Goal: Task Accomplishment & Management: Manage account settings

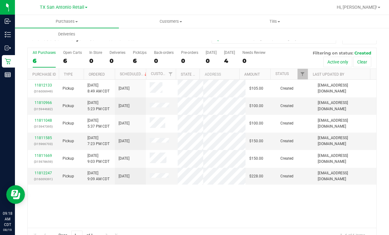
click at [257, 208] on div "11812133 (316006949) Pickup [DATE] 8:49 AM CDT 8/22/2025 $105.00 Created [PERSO…" at bounding box center [202, 154] width 348 height 148
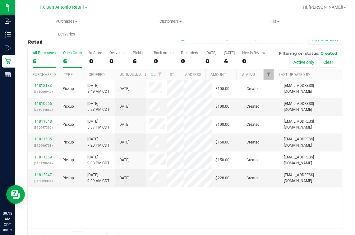
click at [63, 60] on div "6" at bounding box center [72, 61] width 19 height 7
click at [0, 0] on input "Open Carts 6" at bounding box center [0, 0] width 0 height 0
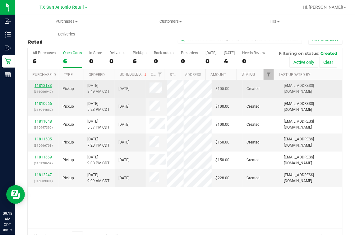
click at [47, 88] on link "11812133" at bounding box center [43, 85] width 17 height 4
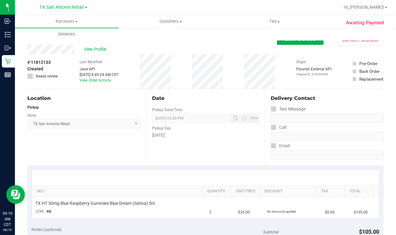
drag, startPoint x: 304, startPoint y: 57, endPoint x: 301, endPoint y: 46, distance: 11.6
click at [301, 46] on div "View Profile # 11812133 Created Needs review Last Modified Jane API Aug 19, 202…" at bounding box center [205, 67] width 357 height 44
click at [300, 43] on button "Edit Purchase" at bounding box center [300, 39] width 47 height 11
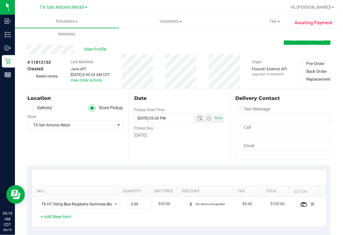
click at [154, 93] on div "Date Pickup Date/Time 08/22/2025 Now 08/22/2025 05:00 PM Now Pickup Day Friday" at bounding box center [178, 127] width 101 height 76
click at [31, 110] on span at bounding box center [30, 108] width 7 height 7
click at [0, 0] on input "Delivery" at bounding box center [0, 0] width 0 height 0
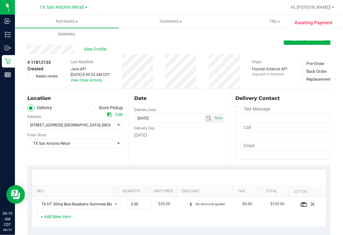
click at [56, 118] on div "18720 Stone Oak PKWY , San Antonio , TX 78258 Select address 18720 Stone Oak PK…" at bounding box center [75, 120] width 96 height 18
click at [79, 151] on div "Location Delivery Store Pickup Address Edit 18720 Stone Oak PKWY , San Antonio …" at bounding box center [77, 127] width 101 height 76
click at [204, 90] on div "Date Delivery Date 08/22/2025 Now 08/22/2025 05:00 PM Now Delivery Day Friday" at bounding box center [178, 127] width 101 height 76
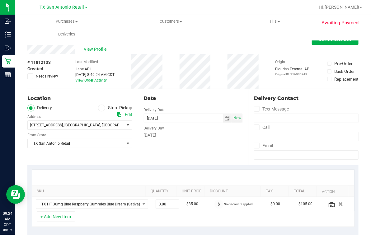
click at [179, 92] on div "Date Delivery Date 08/22/2025 Now 08/22/2025 05:00 PM Now Delivery Day Friday" at bounding box center [193, 127] width 110 height 76
click at [199, 139] on div "Date Delivery Date 08/22/2025 Now 08/22/2025 05:00 PM Now Delivery Day Friday" at bounding box center [193, 127] width 110 height 76
click at [193, 153] on div "Date Delivery Date 08/22/2025 Now 08/22/2025 05:00 PM Now Delivery Day Friday" at bounding box center [193, 127] width 110 height 76
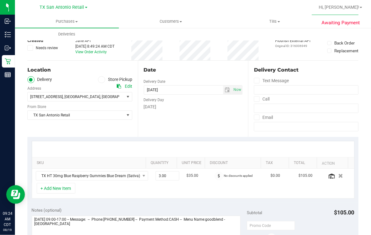
scroll to position [39, 0]
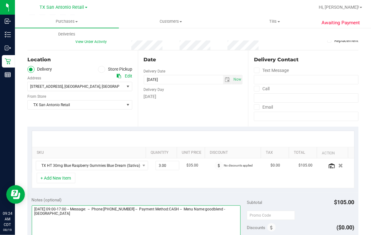
click at [143, 225] on textarea at bounding box center [136, 235] width 209 height 60
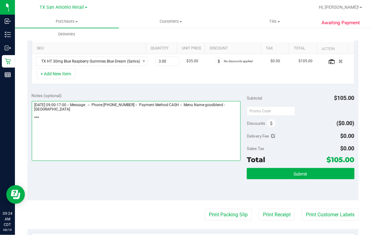
scroll to position [77, 0]
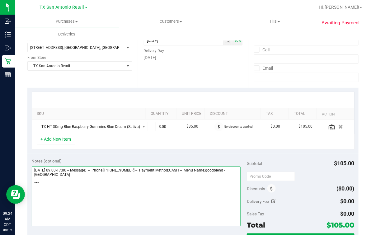
click at [153, 185] on textarea at bounding box center [136, 196] width 209 height 60
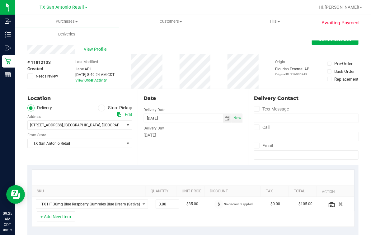
scroll to position [155, 0]
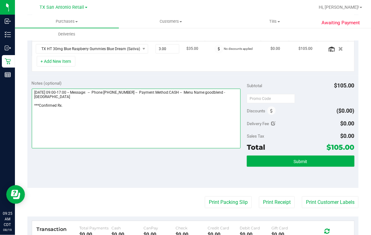
click at [206, 130] on textarea at bounding box center [136, 119] width 209 height 60
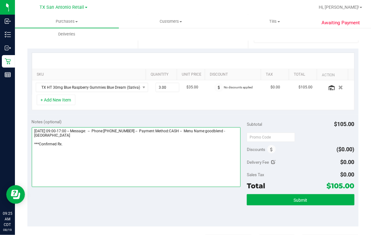
click at [145, 167] on textarea at bounding box center [136, 157] width 209 height 60
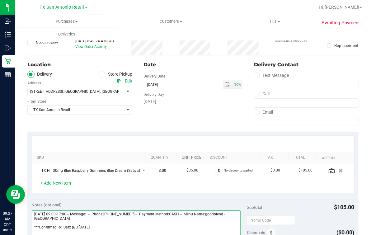
scroll to position [0, 0]
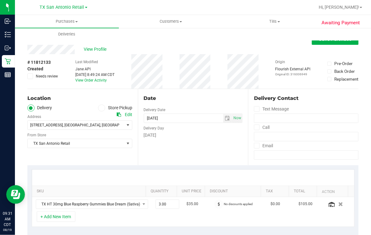
click at [181, 152] on div "Date Delivery Date 08/22/2025 Now 08/22/2025 05:00 PM Now Delivery Day Friday" at bounding box center [193, 127] width 110 height 76
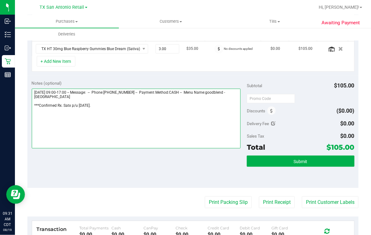
click at [173, 121] on textarea at bounding box center [136, 119] width 209 height 60
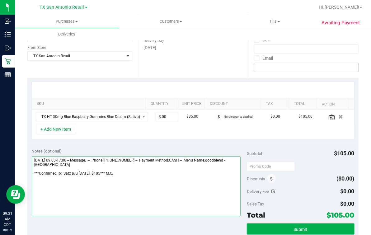
scroll to position [0, 0]
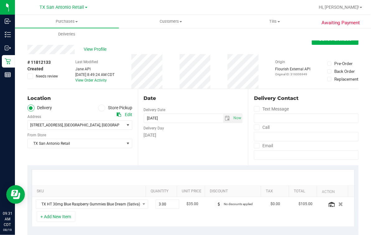
type textarea "Friday 08/22/2025 09:00-17:00 -- Message: -- Phone:8595521765 -- Payment Method…"
click at [335, 45] on div "View Profile" at bounding box center [192, 49] width 331 height 9
click at [335, 40] on div "Purchases Summary of purchases Fulfillment All purchases Customers All customer…" at bounding box center [200, 28] width 371 height 26
click at [334, 44] on button "Save Purchase" at bounding box center [335, 39] width 47 height 11
click at [303, 44] on div "Back Save Purchase" at bounding box center [192, 39] width 331 height 11
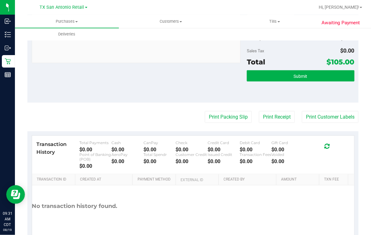
scroll to position [233, 0]
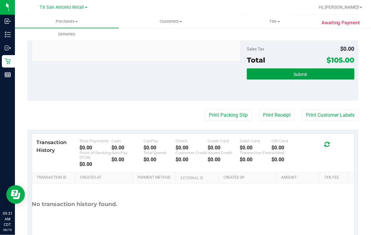
click at [294, 76] on span "Submit" at bounding box center [301, 74] width 14 height 5
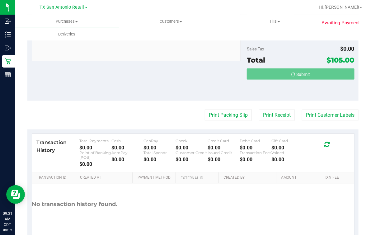
scroll to position [0, 0]
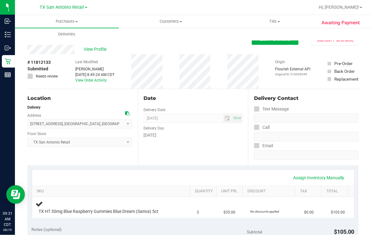
click at [170, 82] on div "# 11812133 Submitted Needs review Last Modified Mindy Ortiz Aug 19, 2025 8:49:2…" at bounding box center [192, 71] width 331 height 35
click at [100, 50] on span "View Profile" at bounding box center [96, 49] width 25 height 7
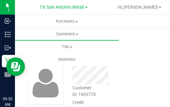
click at [106, 5] on div "TX San Antonio Retail" at bounding box center [63, 7] width 91 height 10
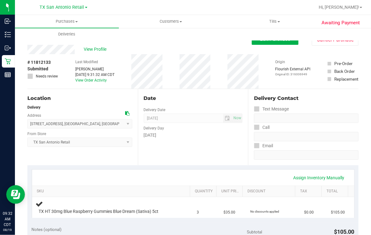
scroll to position [77, 0]
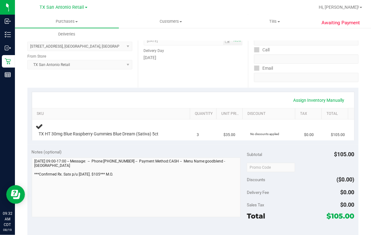
click at [31, 183] on div "Notes (optional) Subtotal $105.00 Discounts ($0.00) Delivery Fee $0.00 Sales Ta…" at bounding box center [192, 201] width 331 height 112
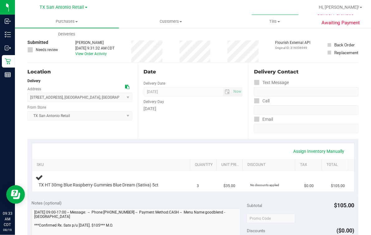
scroll to position [0, 0]
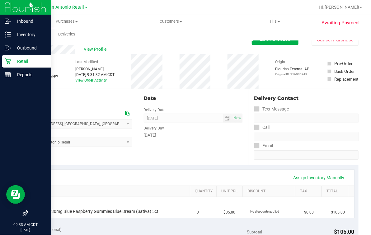
drag, startPoint x: 5, startPoint y: 63, endPoint x: 8, endPoint y: 63, distance: 3.1
click at [5, 63] on icon at bounding box center [8, 61] width 6 height 6
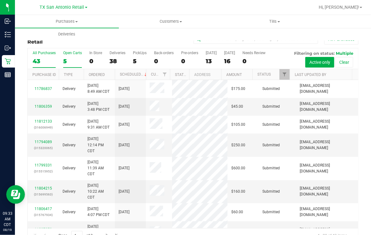
click at [78, 62] on div "5" at bounding box center [72, 61] width 19 height 7
click at [0, 0] on input "Open Carts 5" at bounding box center [0, 0] width 0 height 0
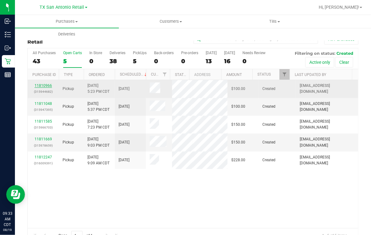
click at [47, 86] on link "11810966" at bounding box center [43, 85] width 17 height 4
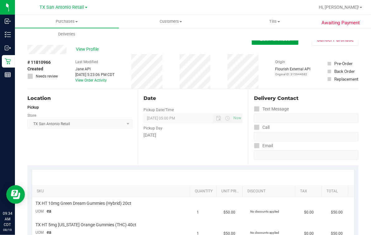
click at [276, 43] on button "Edit Purchase" at bounding box center [275, 39] width 47 height 11
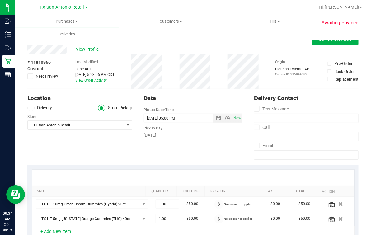
click at [28, 108] on span at bounding box center [30, 108] width 7 height 7
click at [0, 0] on input "Delivery" at bounding box center [0, 0] width 0 height 0
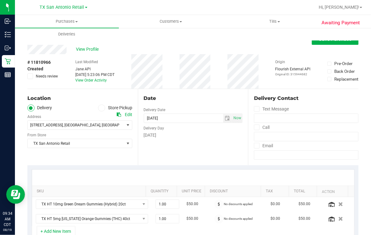
click at [59, 99] on div "Location" at bounding box center [79, 98] width 105 height 7
click at [181, 129] on div "Delivery Day" at bounding box center [193, 127] width 99 height 9
click at [186, 96] on div "Date" at bounding box center [193, 98] width 99 height 7
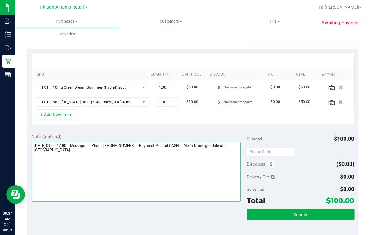
click at [92, 175] on textarea at bounding box center [136, 172] width 209 height 60
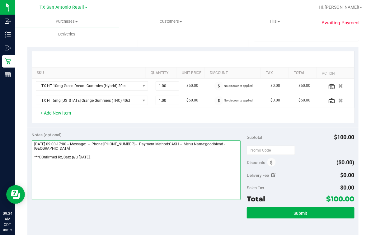
scroll to position [160, 0]
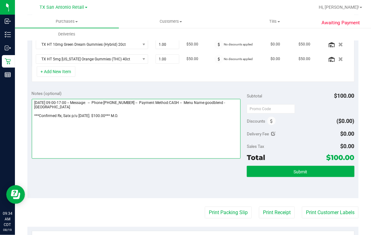
click at [179, 118] on textarea at bounding box center [136, 129] width 209 height 60
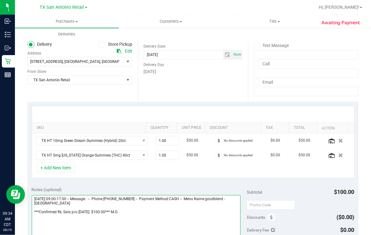
scroll to position [43, 0]
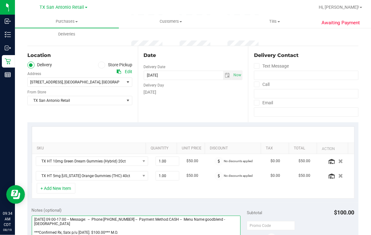
type textarea "Thursday 08/21/2025 09:00-17:00 -- Message: -- Phone:2108837824 -- Payment Meth…"
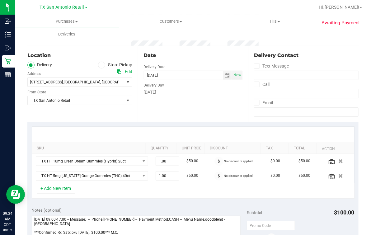
click at [201, 100] on div "Date Delivery Date 08/21/2025 Now 08/21/2025 05:00 PM Now Delivery Day Thursday" at bounding box center [193, 84] width 110 height 76
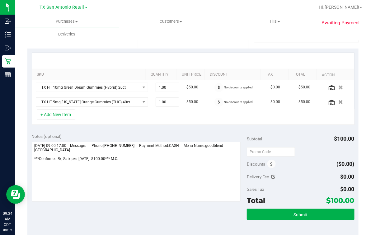
scroll to position [0, 0]
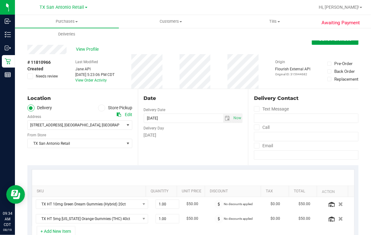
click at [329, 42] on span "Save Purchase" at bounding box center [335, 39] width 33 height 6
click at [265, 43] on div "Back Save Purchase" at bounding box center [192, 39] width 331 height 11
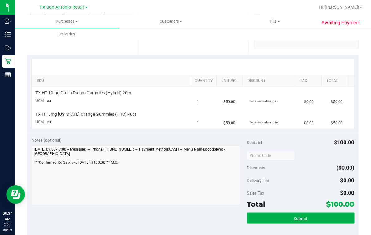
scroll to position [117, 0]
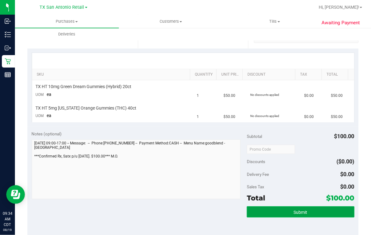
click at [294, 210] on span "Submit" at bounding box center [301, 212] width 14 height 5
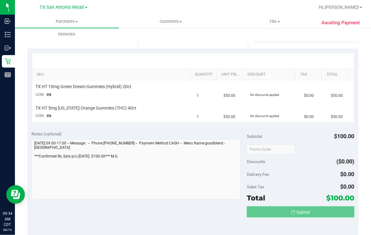
scroll to position [0, 0]
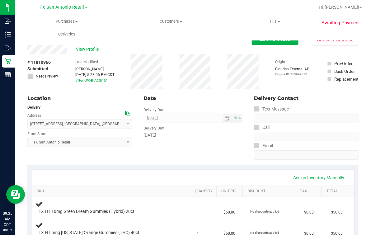
click at [179, 93] on div "Date Delivery Date 08/21/2025 Now 08/21/2025 07:00 AM Now Delivery Day Thursday" at bounding box center [193, 127] width 110 height 76
click at [91, 50] on span "View Profile" at bounding box center [88, 49] width 25 height 7
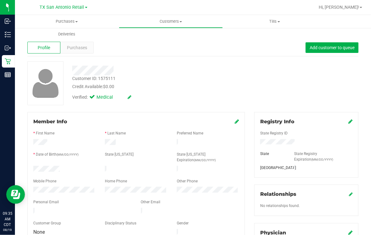
click at [191, 76] on div "Customer ID: 1575111 Credit Available: $0.00" at bounding box center [153, 82] width 170 height 15
drag, startPoint x: 142, startPoint y: 46, endPoint x: 80, endPoint y: 31, distance: 64.2
click at [142, 46] on div "Profile Purchases Add customer to queue" at bounding box center [192, 47] width 331 height 17
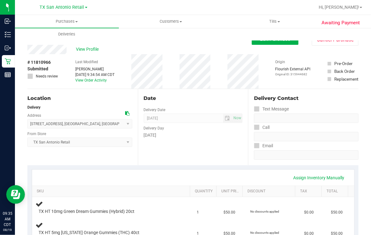
click at [210, 98] on div "Date" at bounding box center [193, 98] width 99 height 7
click at [208, 98] on div "Date" at bounding box center [193, 98] width 99 height 7
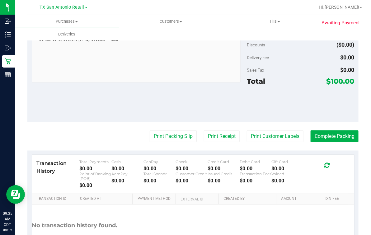
scroll to position [155, 0]
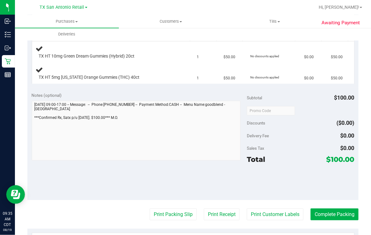
click at [27, 122] on div "Awaiting Payment Back Edit Purchase Cancel Purchase View Profile # 11810966 Sub…" at bounding box center [193, 117] width 356 height 490
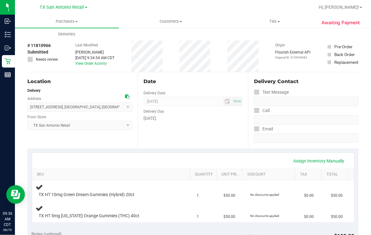
scroll to position [0, 0]
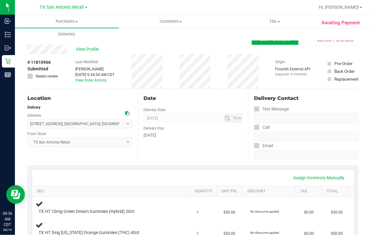
click at [190, 97] on div "Date" at bounding box center [193, 98] width 99 height 7
click at [82, 162] on div "Location Delivery Address 18720 Stone Oak Parkway , San Antonio , TX 78258 Sele…" at bounding box center [82, 127] width 110 height 76
click at [209, 154] on div "Date Delivery Date 08/21/2025 Now 08/21/2025 07:00 AM Now Delivery Day Thursday" at bounding box center [193, 127] width 110 height 76
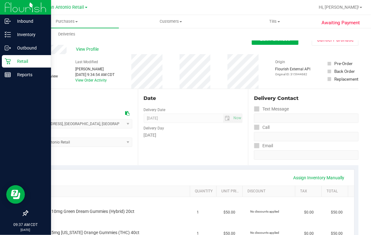
drag, startPoint x: 18, startPoint y: 59, endPoint x: 1, endPoint y: 60, distance: 17.4
click at [1, 60] on link "Retail" at bounding box center [25, 61] width 51 height 13
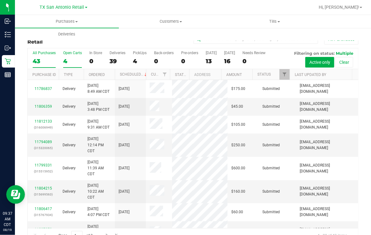
click at [69, 62] on div "4" at bounding box center [72, 61] width 19 height 7
click at [0, 0] on input "Open Carts 4" at bounding box center [0, 0] width 0 height 0
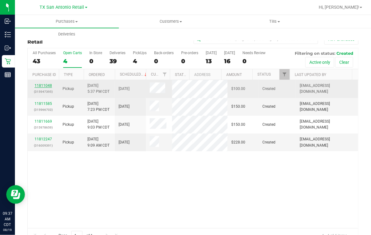
click at [46, 86] on link "11811048" at bounding box center [43, 85] width 17 height 4
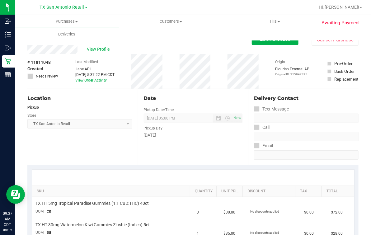
click at [189, 96] on div "Date" at bounding box center [193, 98] width 99 height 7
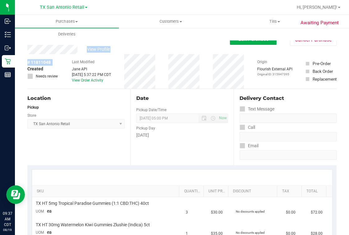
click at [57, 54] on div "View Profile # 11811048 Created Needs review Last Modified Jane API Aug 18, 202…" at bounding box center [181, 67] width 309 height 44
drag, startPoint x: 57, startPoint y: 54, endPoint x: 63, endPoint y: 55, distance: 6.6
click at [60, 55] on div "# 11811048 Created Needs review Last Modified Jane API Aug 18, 2025 5:37:22 PM …" at bounding box center [181, 71] width 309 height 35
click at [70, 42] on div "Back Edit Purchase Cancel Purchase" at bounding box center [181, 39] width 309 height 11
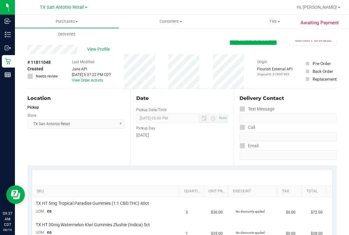
click at [53, 55] on div "# 11811048 Created Needs review" at bounding box center [42, 71] width 31 height 35
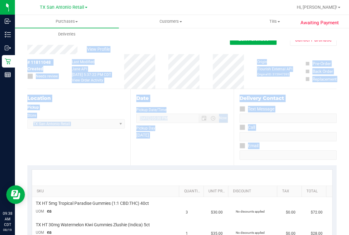
click at [349, 167] on html "Inbound Inventory Outbound Retail Reports 09:38 AM CDT 08/19/2025 08/19 TX San …" at bounding box center [174, 117] width 349 height 235
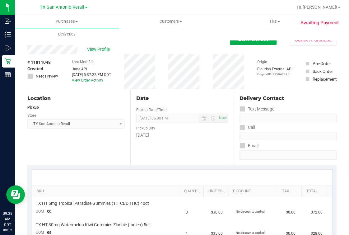
click at [215, 161] on div "Date Pickup Date/Time 08/20/2025 Now 08/20/2025 05:00 PM Now Pickup Day Wednesd…" at bounding box center [181, 127] width 103 height 76
click at [109, 52] on span "View Profile" at bounding box center [99, 49] width 25 height 7
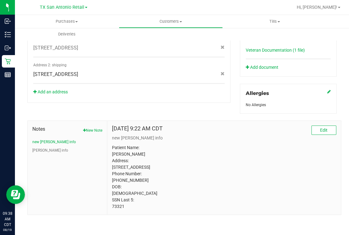
scroll to position [237, 0]
click at [114, 207] on p "Patient Name: Jonathan L Miles Address: 13103 Braxon Pass San Antonio, TX, 7825…" at bounding box center [224, 176] width 224 height 65
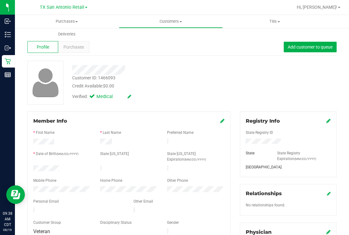
scroll to position [0, 0]
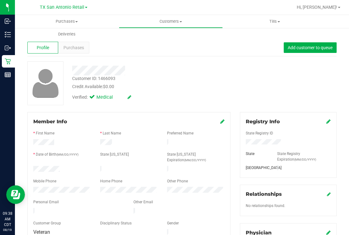
click at [189, 68] on div at bounding box center [147, 71] width 159 height 10
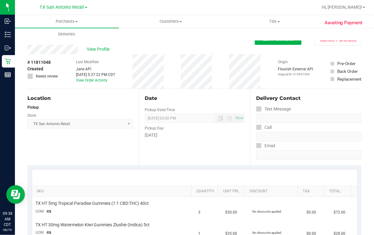
click at [216, 45] on div "View Profile" at bounding box center [140, 49] width 227 height 9
click at [194, 42] on div "Back Edit Purchase Cancel Purchase" at bounding box center [194, 39] width 334 height 11
click at [273, 47] on div "View Profile # 11811048 Created Needs review Last Modified Jane API Aug 18, 202…" at bounding box center [194, 67] width 334 height 44
click at [275, 40] on div "Purchases Summary of purchases Fulfillment All purchases Customers All customer…" at bounding box center [202, 28] width 374 height 26
click at [262, 45] on div "Edit Purchase Cancel Purchase" at bounding box center [308, 40] width 107 height 12
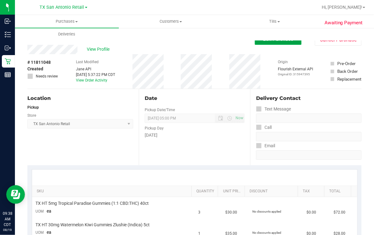
click at [262, 43] on button "Edit Purchase" at bounding box center [278, 39] width 47 height 11
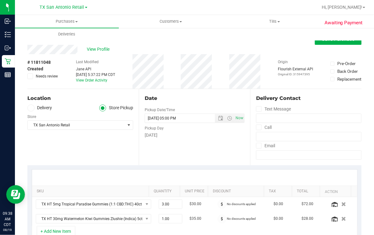
click at [27, 107] on span at bounding box center [30, 108] width 7 height 7
click at [0, 0] on input "Delivery" at bounding box center [0, 0] width 0 height 0
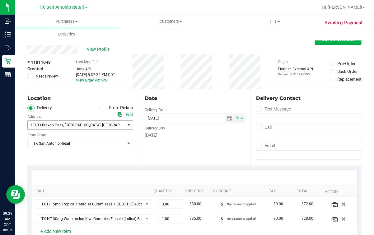
click at [61, 124] on span "13103 Braxon Pass" at bounding box center [46, 125] width 33 height 4
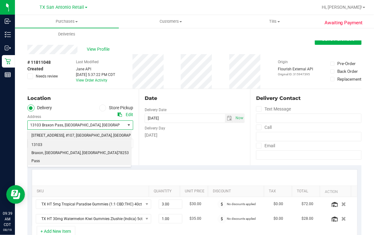
click at [64, 136] on span "18720 Stone Oak Pkwy" at bounding box center [47, 136] width 33 height 8
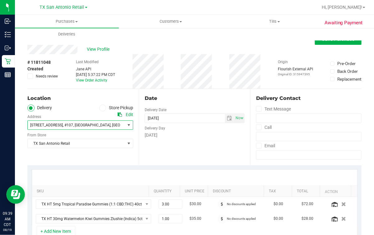
click at [165, 174] on div at bounding box center [194, 178] width 325 height 16
click at [194, 147] on div "Date Delivery Date 08/20/2025 Now 08/20/2025 05:00 PM Now Delivery Day Wednesday" at bounding box center [194, 127] width 111 height 76
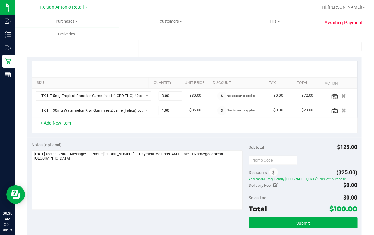
scroll to position [117, 0]
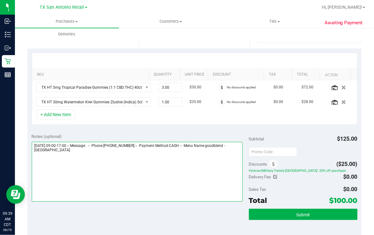
click at [169, 165] on textarea at bounding box center [137, 172] width 211 height 60
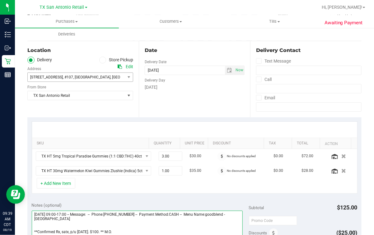
scroll to position [0, 0]
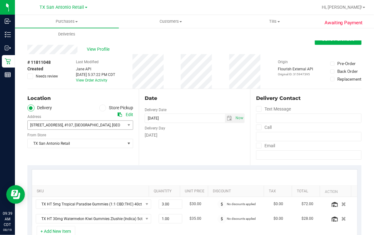
click at [197, 95] on div "Date" at bounding box center [195, 98] width 100 height 7
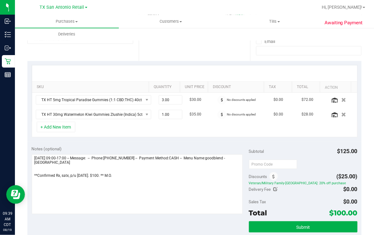
scroll to position [117, 0]
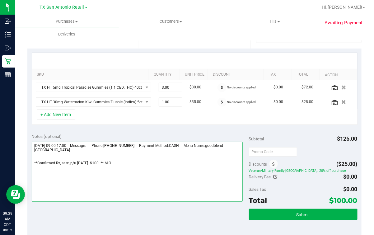
drag, startPoint x: 132, startPoint y: 162, endPoint x: 57, endPoint y: 164, distance: 75.0
click at [57, 164] on textarea at bounding box center [137, 172] width 211 height 60
click at [68, 172] on textarea at bounding box center [137, 172] width 211 height 60
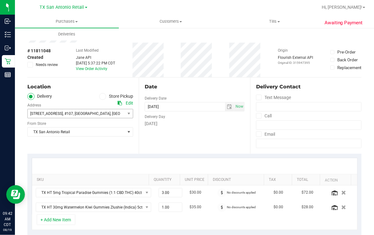
scroll to position [0, 0]
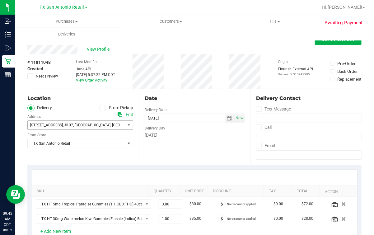
type textarea "Wednesday 08/20/2025 09:00-17:00 -- Message: -- Phone:2107273321 -- Payment Met…"
click at [103, 53] on div "View Profile" at bounding box center [194, 49] width 334 height 9
click at [102, 50] on span "View Profile" at bounding box center [99, 49] width 25 height 7
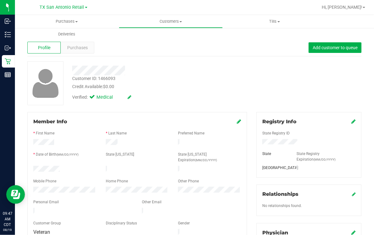
click at [190, 84] on div "Credit Available: $0.00" at bounding box center [153, 86] width 162 height 7
click at [158, 96] on div "Verified: Medical" at bounding box center [154, 97] width 172 height 14
click at [28, 33] on uib-tab-heading "Deliveries" at bounding box center [66, 34] width 103 height 12
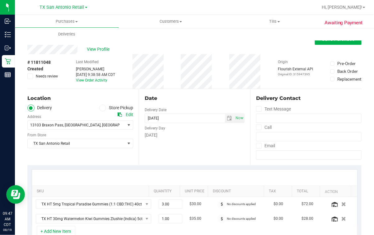
click at [190, 89] on div "Date Delivery Date 08/20/2025 Now 08/20/2025 07:00 AM Now Delivery Day Wednesday" at bounding box center [194, 127] width 111 height 76
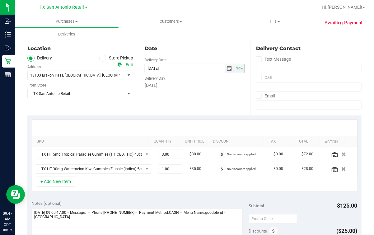
scroll to position [77, 0]
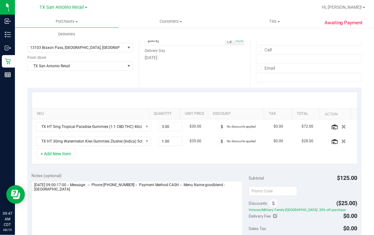
click at [190, 74] on div "Date Delivery Date 08/20/2025 Now 08/20/2025 07:00 AM Now Delivery Day Wednesday" at bounding box center [194, 50] width 111 height 76
click at [201, 84] on div "Date Delivery Date 08/20/2025 Now 08/20/2025 07:00 AM Now Delivery Day Wednesday" at bounding box center [194, 50] width 111 height 76
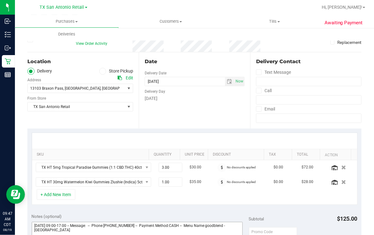
scroll to position [117, 0]
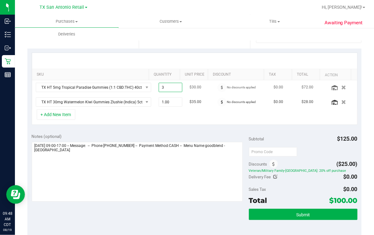
click at [159, 86] on span "3.00 3" at bounding box center [171, 87] width 24 height 9
type input "1"
type input "1.00"
click at [184, 61] on div at bounding box center [195, 61] width 314 height 0
click at [194, 123] on div "+ Add New Item" at bounding box center [195, 117] width 326 height 16
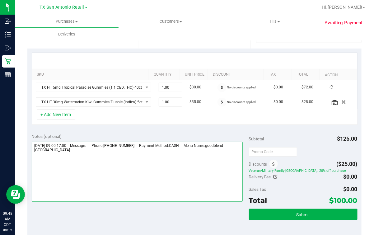
click at [175, 164] on textarea at bounding box center [137, 172] width 211 height 60
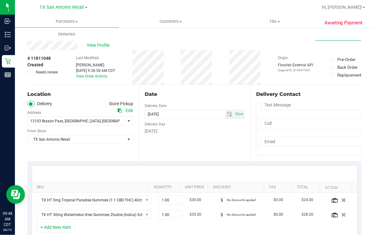
scroll to position [0, 0]
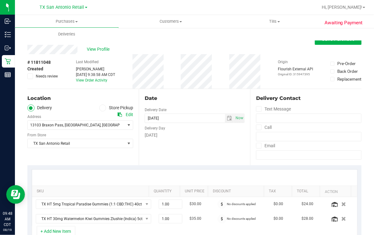
type textarea "Wednesday 08/20/2025 09:00-17:00 -- Message: -- Phone:2107273321 -- Payment Met…"
click at [169, 126] on div "Delivery Day" at bounding box center [195, 127] width 100 height 9
click at [161, 140] on div "Date Delivery Date 08/20/2025 Now 08/20/2025 07:00 AM Now Delivery Day Wednesday" at bounding box center [194, 127] width 111 height 76
click at [145, 146] on div "Date Delivery Date 08/20/2025 Now 08/20/2025 07:00 AM Now Delivery Day Wednesday" at bounding box center [194, 127] width 111 height 76
click at [116, 153] on div "Location Delivery Store Pickup Address Edit 13103 Braxon Pass , San Antonio , T…" at bounding box center [82, 127] width 111 height 76
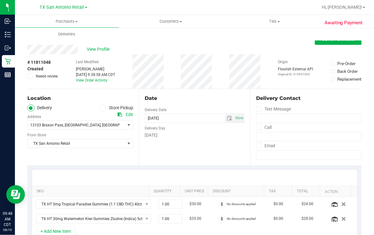
click at [103, 133] on div "TX San Antonio Retail Select Store Bonita Springs WC Boynton Beach WC Bradenton…" at bounding box center [80, 139] width 106 height 18
click at [99, 148] on div "Location Delivery Store Pickup Address Edit 13103 Braxon Pass , San Antonio , T…" at bounding box center [82, 127] width 111 height 76
click at [204, 139] on div "Date Delivery Date 08/20/2025 Now 08/20/2025 07:00 AM Now Delivery Day Wednesday" at bounding box center [194, 127] width 111 height 76
click at [206, 109] on div "Date Delivery Date 08/20/2025 Now 08/20/2025 07:00 AM Now Delivery Day Wednesday" at bounding box center [194, 127] width 111 height 76
click at [198, 134] on div "Wednesday" at bounding box center [195, 135] width 100 height 7
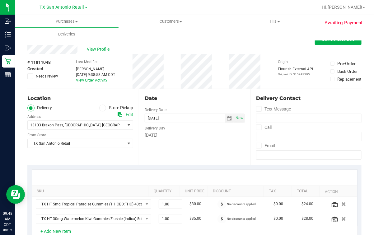
click at [172, 98] on div "Date" at bounding box center [195, 98] width 100 height 7
click at [105, 100] on div "Location" at bounding box center [80, 98] width 106 height 7
click at [222, 103] on div "Date Delivery Date 08/20/2025 Now 08/20/2025 07:00 AM Now Delivery Day Wednesday" at bounding box center [194, 127] width 111 height 76
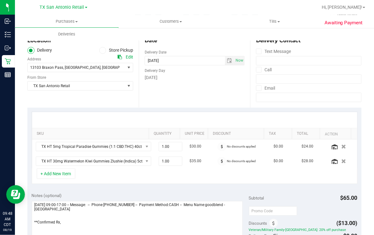
scroll to position [77, 0]
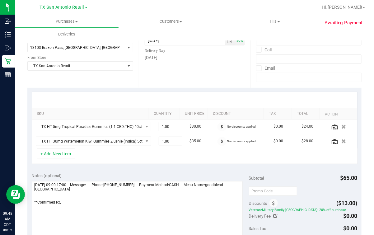
click at [154, 165] on div "SKU Quantity Unit Price Discount Tax Total Action TX HT 5mg Tropical Paradise G…" at bounding box center [194, 128] width 334 height 81
click at [130, 107] on div "SKU Quantity Unit Price Discount Tax Total Action TX HT 5mg Tropical Paradise G…" at bounding box center [195, 120] width 326 height 57
drag, startPoint x: 130, startPoint y: 107, endPoint x: 117, endPoint y: 152, distance: 46.9
click at [117, 152] on div "+ Add New Item" at bounding box center [195, 156] width 326 height 16
click at [145, 157] on div "+ Add New Item" at bounding box center [195, 156] width 326 height 16
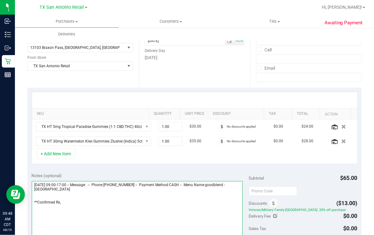
click at [130, 191] on textarea at bounding box center [137, 211] width 211 height 60
click at [124, 207] on textarea at bounding box center [137, 211] width 211 height 60
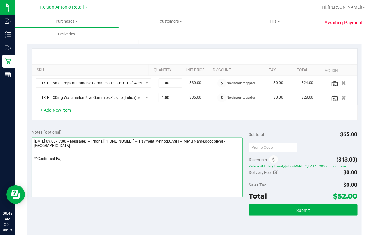
scroll to position [155, 0]
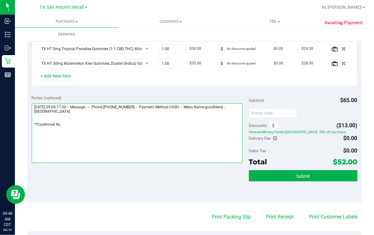
click at [104, 130] on textarea at bounding box center [137, 133] width 211 height 60
click at [105, 126] on textarea at bounding box center [137, 133] width 211 height 60
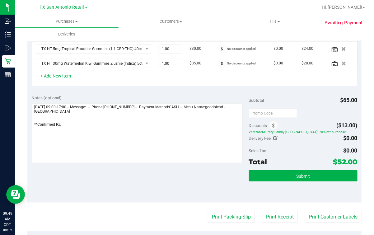
click at [128, 92] on div "Notes (optional) Subtotal $65.00 Discounts ($13.00) Veteran/Military Family-TX:…" at bounding box center [194, 147] width 334 height 112
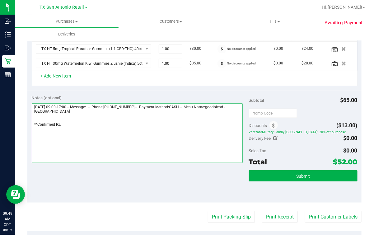
click at [116, 131] on textarea at bounding box center [137, 133] width 211 height 60
click at [82, 127] on textarea at bounding box center [137, 133] width 211 height 60
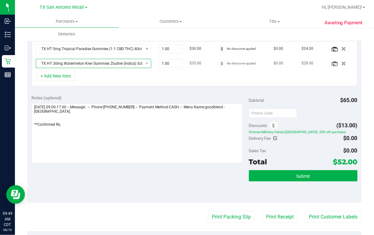
click at [143, 65] on span "NO DATA FOUND" at bounding box center [147, 63] width 8 height 9
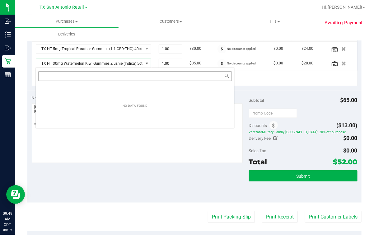
scroll to position [9, 104]
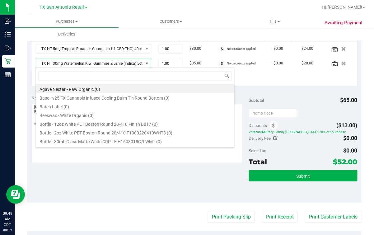
click at [282, 77] on div "+ Add New Item" at bounding box center [195, 79] width 326 height 16
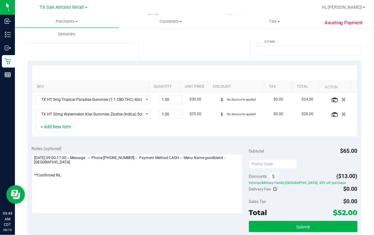
scroll to position [155, 0]
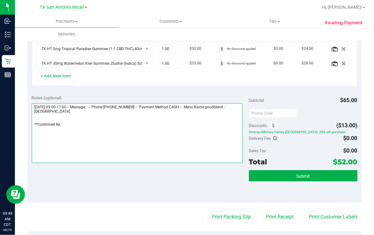
click at [122, 126] on textarea at bounding box center [137, 133] width 211 height 60
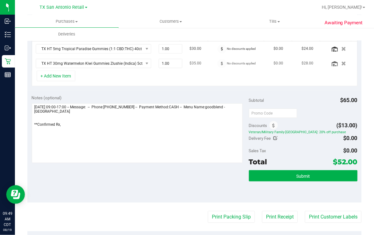
click at [161, 68] on td "1.00 1" at bounding box center [170, 63] width 31 height 14
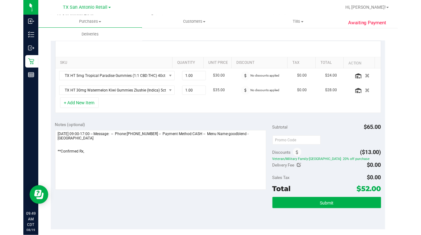
scroll to position [117, 0]
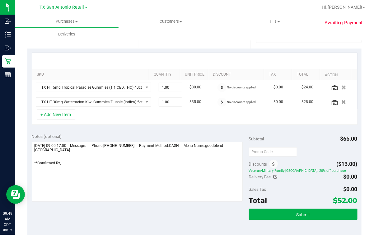
click at [156, 56] on div at bounding box center [194, 61] width 325 height 16
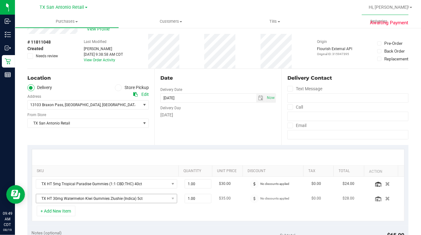
scroll to position [0, 0]
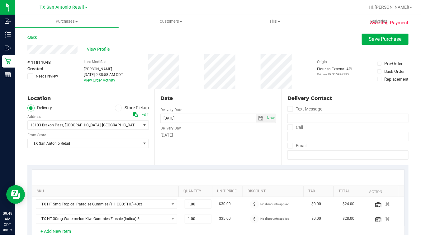
click at [166, 160] on div "Date Delivery Date 08/20/2025 Now 08/20/2025 07:00 AM Now Delivery Day Wednesday" at bounding box center [217, 127] width 127 height 76
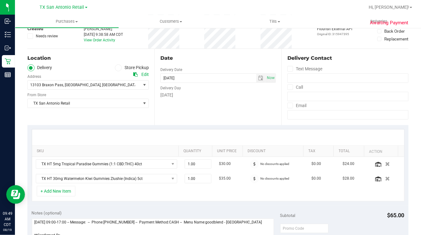
scroll to position [77, 0]
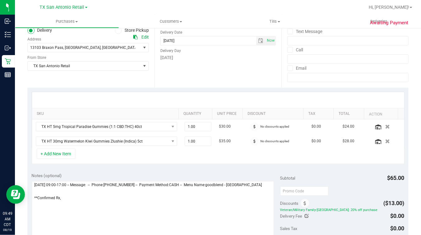
click at [166, 160] on div "+ Add New Item" at bounding box center [218, 156] width 372 height 16
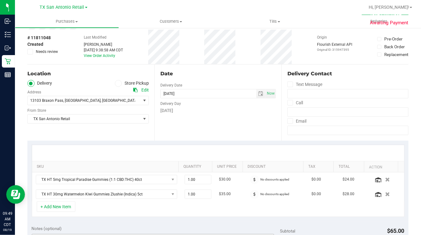
scroll to position [0, 0]
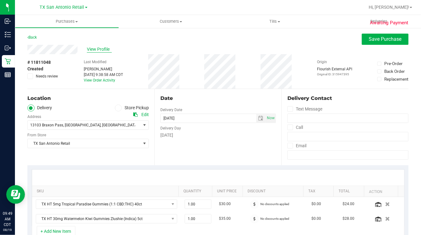
click at [100, 49] on span "View Profile" at bounding box center [99, 49] width 25 height 7
click at [87, 49] on span "View Profile" at bounding box center [99, 49] width 25 height 7
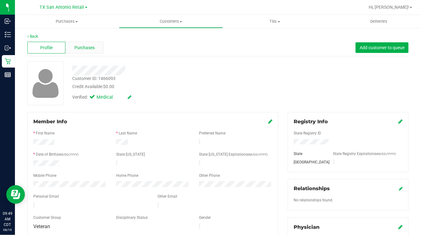
click at [71, 42] on div "Purchases" at bounding box center [84, 48] width 38 height 12
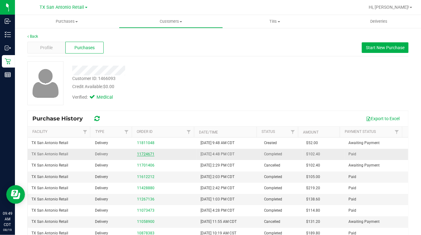
click at [143, 154] on link "11724671" at bounding box center [145, 154] width 17 height 4
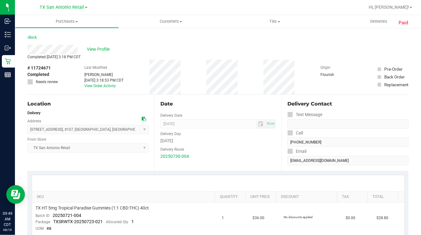
click at [196, 129] on div "Delivery Day" at bounding box center [217, 132] width 115 height 9
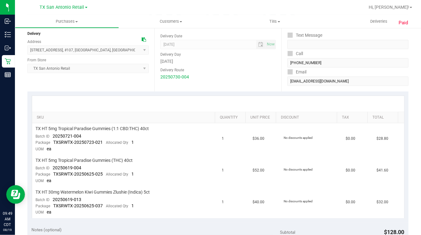
scroll to position [77, 0]
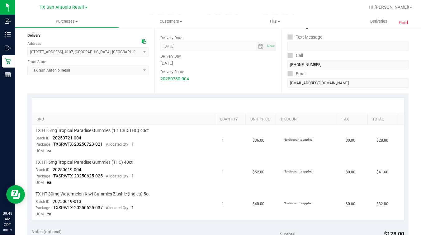
click at [168, 99] on div at bounding box center [218, 106] width 372 height 16
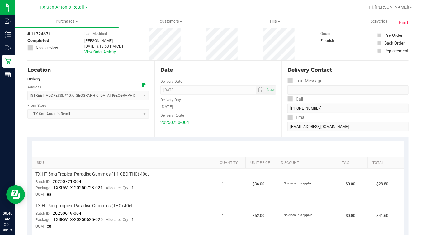
scroll to position [0, 0]
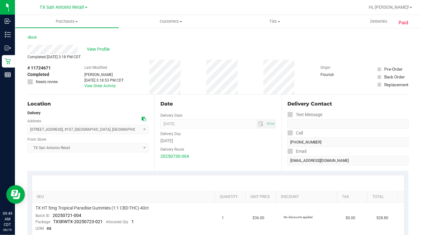
click at [137, 99] on div "Location Delivery Address 18720 Stone Oak Pkwy , #107 , San Antonio , TX 78258 …" at bounding box center [90, 133] width 127 height 76
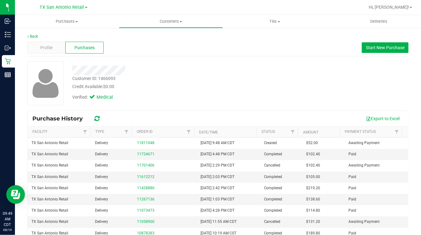
click at [206, 76] on div "Customer ID: 1466093 Credit Available: $0.00" at bounding box center [165, 82] width 195 height 15
click at [203, 76] on div "Customer ID: 1466093 Credit Available: $0.00" at bounding box center [165, 82] width 195 height 15
click at [204, 76] on div "Customer ID: 1466093 Credit Available: $0.00" at bounding box center [165, 82] width 195 height 15
click at [29, 37] on link "Back" at bounding box center [32, 36] width 11 height 4
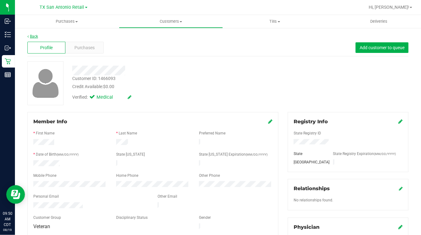
click at [34, 37] on link "Back" at bounding box center [32, 36] width 11 height 4
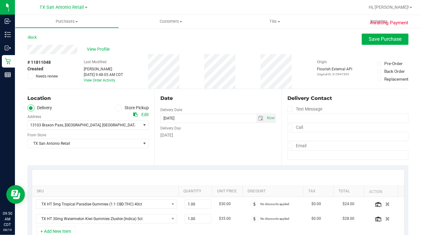
click at [183, 141] on div "Date Delivery Date 08/20/2025 Now 08/20/2025 07:00 AM Now Delivery Day Wednesday" at bounding box center [217, 127] width 127 height 76
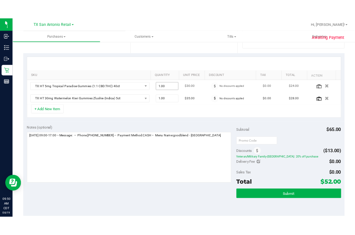
scroll to position [155, 0]
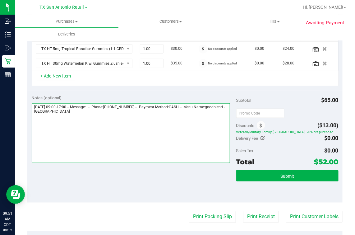
click at [100, 121] on textarea at bounding box center [131, 133] width 198 height 60
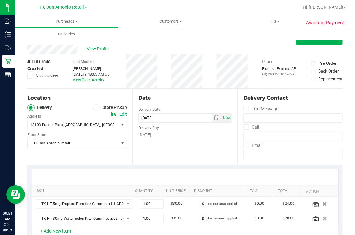
scroll to position [0, 0]
click at [180, 154] on div "Date Delivery Date 08/20/2025 Now 08/20/2025 07:00 AM Now Delivery Day Wednesday" at bounding box center [185, 127] width 105 height 76
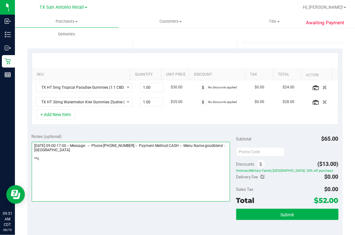
click at [62, 160] on textarea at bounding box center [131, 172] width 198 height 60
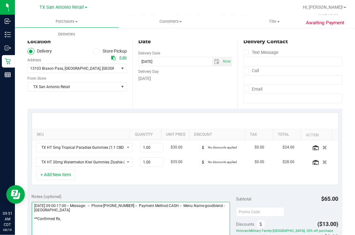
scroll to position [0, 0]
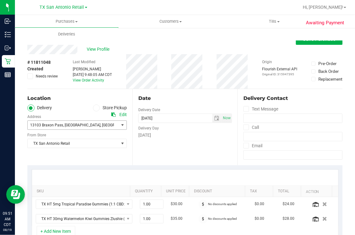
click at [89, 128] on span "13103 Braxon Pass , San Antonio , TX 78253" at bounding box center [71, 125] width 86 height 9
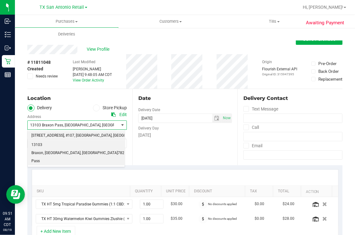
click at [86, 135] on span ", San Antonio" at bounding box center [92, 136] width 37 height 8
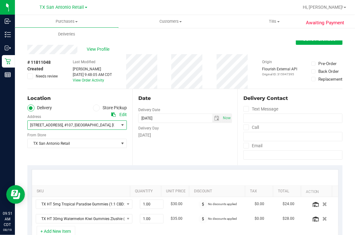
click at [133, 145] on div "Date Delivery Date 08/20/2025 Now 08/20/2025 07:00 AM Now Delivery Day Wednesday" at bounding box center [185, 127] width 105 height 76
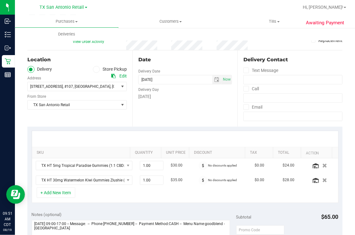
scroll to position [77, 0]
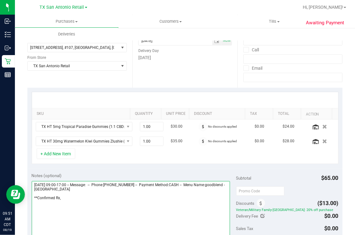
click at [127, 196] on textarea at bounding box center [131, 211] width 198 height 60
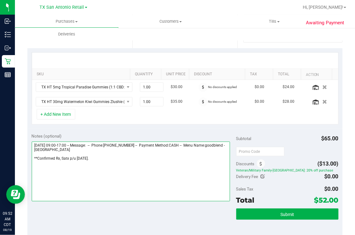
scroll to position [155, 0]
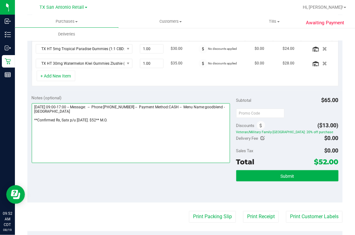
drag, startPoint x: 117, startPoint y: 124, endPoint x: 31, endPoint y: 124, distance: 86.2
click at [31, 124] on div "Notes (optional) Subtotal $65.00 Discounts ($13.00) Veteran/Military Family-TX:…" at bounding box center [184, 147] width 315 height 112
click at [185, 139] on textarea at bounding box center [131, 133] width 198 height 60
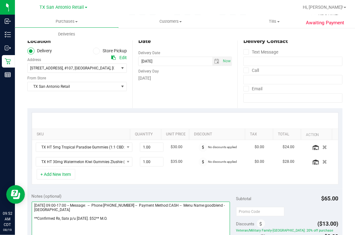
scroll to position [0, 0]
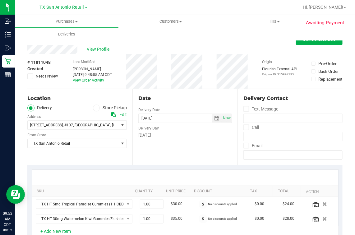
type textarea "Wednesday 08/20/2025 09:00-17:00 -- Message: -- Phone:2107273321 -- Payment Met…"
click at [189, 101] on div "Date" at bounding box center [185, 98] width 94 height 7
click at [304, 44] on button "Save Purchase" at bounding box center [319, 39] width 47 height 11
click at [259, 49] on div "View Profile" at bounding box center [184, 49] width 315 height 9
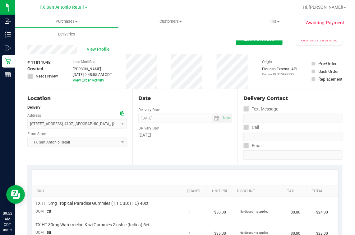
scroll to position [155, 0]
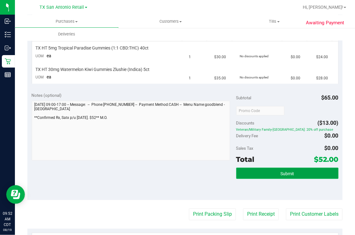
click at [283, 170] on button "Submit" at bounding box center [287, 173] width 102 height 11
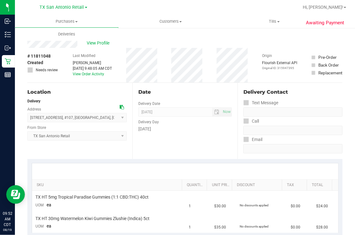
scroll to position [0, 0]
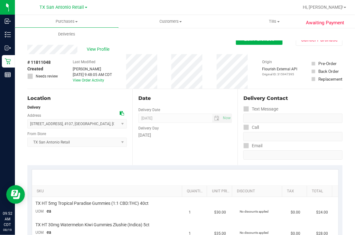
click at [203, 95] on div "Date" at bounding box center [185, 98] width 94 height 7
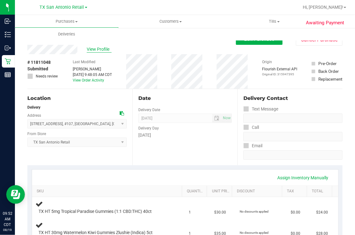
click at [97, 51] on span "View Profile" at bounding box center [99, 49] width 25 height 7
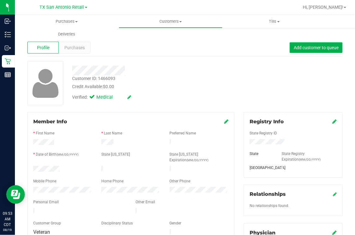
drag, startPoint x: 162, startPoint y: 87, endPoint x: 21, endPoint y: 35, distance: 150.6
click at [162, 87] on div "Credit Available: $0.00" at bounding box center [148, 86] width 153 height 7
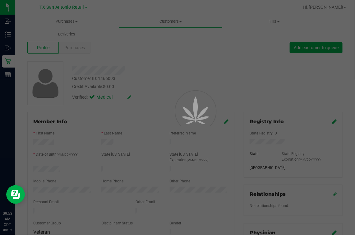
click at [147, 50] on div at bounding box center [177, 117] width 355 height 235
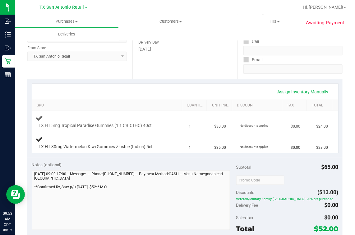
scroll to position [77, 0]
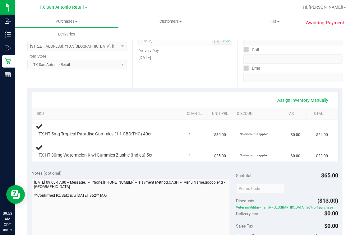
click at [31, 212] on div "Notes (optional) Subtotal $65.00 Discounts ($13.00) Veteran/Military Family-TX:…" at bounding box center [184, 222] width 315 height 112
click at [106, 92] on div "Assign Inventory Manually" at bounding box center [185, 100] width 306 height 16
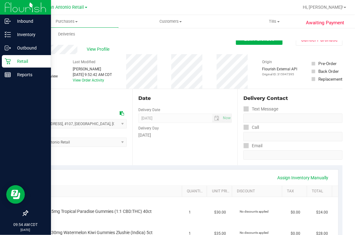
click at [11, 61] on p "Retail" at bounding box center [29, 61] width 37 height 7
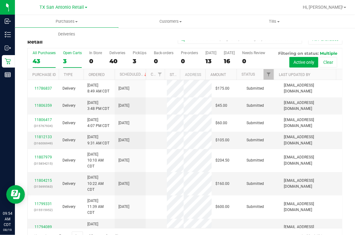
click at [71, 58] on div "3" at bounding box center [72, 61] width 19 height 7
click at [0, 0] on input "Open Carts 3" at bounding box center [0, 0] width 0 height 0
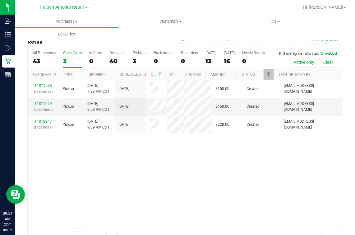
click at [99, 175] on div "11811585 (315966703) Pickup 8/18/2025 7:23 PM CDT 8/20/2025 $150.00 Created abe…" at bounding box center [185, 154] width 315 height 148
click at [73, 40] on uib-tab-heading "Deliveries" at bounding box center [67, 34] width 104 height 13
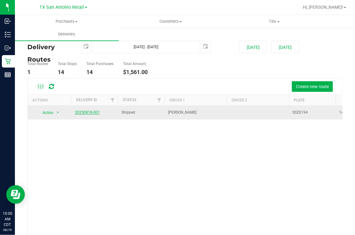
click at [90, 114] on link "20250818-001" at bounding box center [87, 112] width 25 height 4
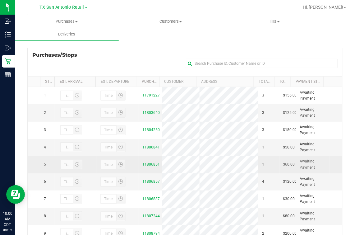
scroll to position [77, 0]
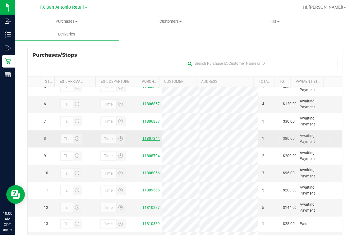
click at [144, 141] on link "11807344" at bounding box center [150, 138] width 17 height 4
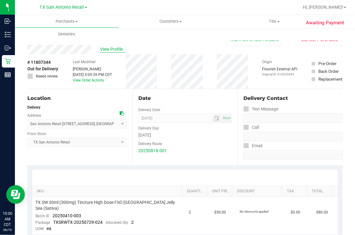
click at [106, 48] on span "View Profile" at bounding box center [112, 49] width 25 height 7
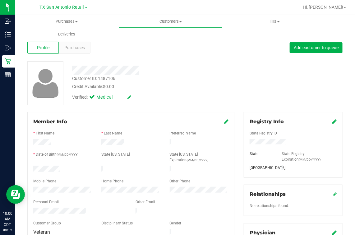
drag, startPoint x: 90, startPoint y: 48, endPoint x: 83, endPoint y: 48, distance: 6.8
click at [87, 48] on div "Profile Purchases Add customer to queue" at bounding box center [184, 47] width 315 height 17
click at [66, 48] on span "Purchases" at bounding box center [74, 47] width 21 height 7
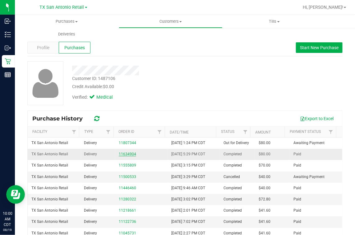
click at [119, 153] on link "11634904" at bounding box center [127, 154] width 17 height 4
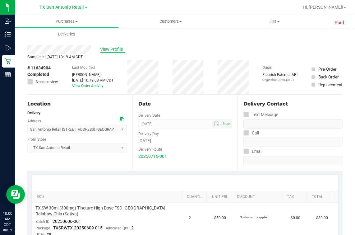
click at [116, 51] on span "View Profile" at bounding box center [112, 49] width 25 height 7
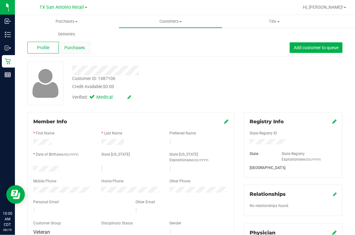
click at [77, 51] on div "Purchases" at bounding box center [74, 48] width 31 height 12
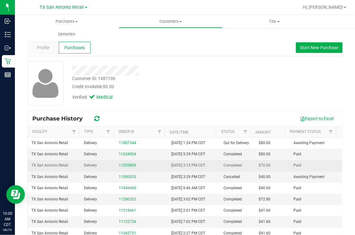
click at [133, 165] on div "11555809" at bounding box center [141, 165] width 45 height 6
click at [131, 164] on link "11555809" at bounding box center [127, 165] width 17 height 4
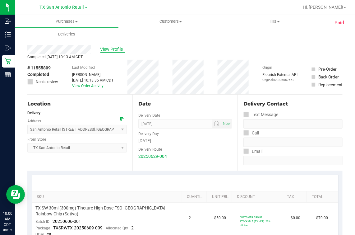
click at [104, 49] on span "View Profile" at bounding box center [112, 49] width 25 height 7
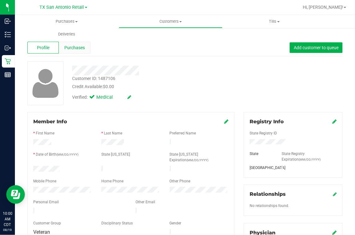
click at [80, 45] on span "Purchases" at bounding box center [74, 47] width 21 height 7
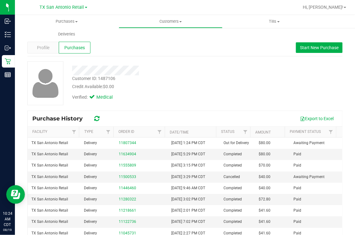
click at [177, 78] on div "Customer ID: 1487106 Credit Available: $0.00" at bounding box center [149, 82] width 162 height 15
click at [220, 91] on div "Verified: Medical" at bounding box center [149, 97] width 162 height 14
click at [41, 50] on span "Profile" at bounding box center [43, 47] width 12 height 7
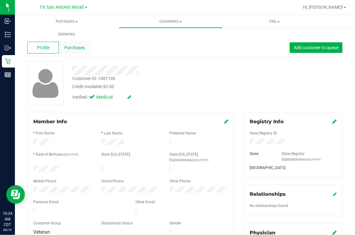
click at [86, 49] on div "Purchases" at bounding box center [74, 48] width 31 height 12
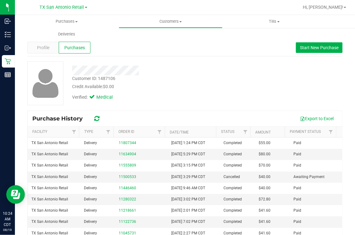
click at [198, 93] on div "Verified: Medical" at bounding box center [149, 97] width 162 height 14
click at [146, 96] on div "Verified: Medical" at bounding box center [149, 97] width 162 height 14
click at [52, 47] on div "Profile" at bounding box center [42, 48] width 31 height 12
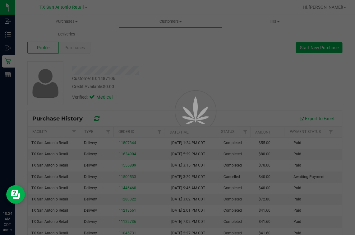
click at [147, 45] on div at bounding box center [177, 117] width 355 height 235
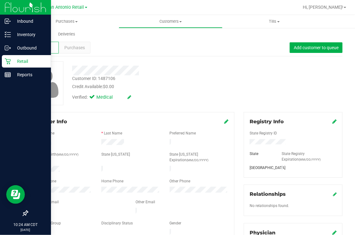
click at [8, 61] on icon at bounding box center [8, 61] width 6 height 6
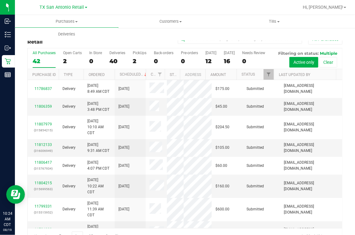
click at [68, 68] on div "All Purchases 42 Open Carts 2 In Store 0 Deliveries 40 PickUps 2 Back-orders 0 …" at bounding box center [185, 58] width 315 height 21
click at [67, 62] on div "2" at bounding box center [72, 61] width 19 height 7
click at [0, 0] on input "Open Carts 2" at bounding box center [0, 0] width 0 height 0
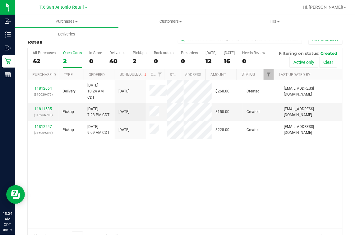
click at [91, 221] on div "11812664 (316020479) Delivery 8/19/2025 10:24 AM CDT 8/22/2025 $260.00 Created …" at bounding box center [185, 154] width 315 height 148
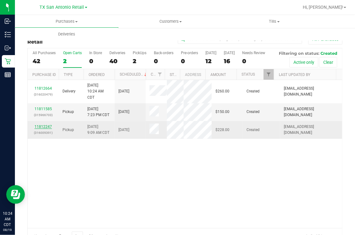
click at [46, 129] on link "11812247" at bounding box center [43, 126] width 17 height 4
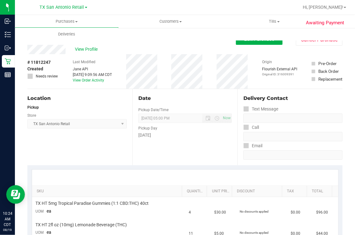
click at [246, 50] on div "View Profile # 11812247 Created Needs review Last Modified Jane API Aug 19, 202…" at bounding box center [184, 67] width 315 height 44
click at [246, 41] on span "Edit Purchase" at bounding box center [260, 39] width 30 height 6
click at [170, 48] on div "View Profile" at bounding box center [131, 49] width 209 height 9
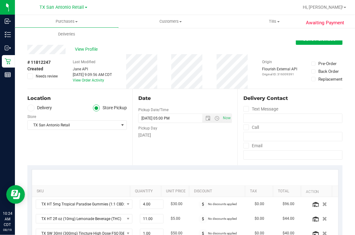
click at [27, 107] on span at bounding box center [30, 108] width 7 height 7
click at [0, 0] on input "Delivery" at bounding box center [0, 0] width 0 height 0
click at [49, 124] on span "Select address" at bounding box center [71, 125] width 86 height 9
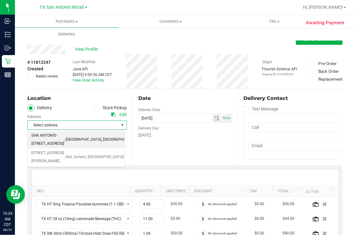
click at [96, 144] on span ", SAN ANTONIO" at bounding box center [82, 140] width 37 height 8
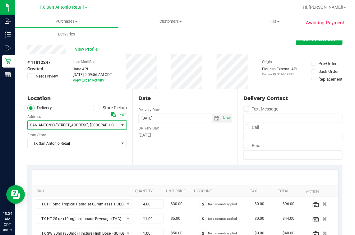
drag, startPoint x: 158, startPoint y: 158, endPoint x: 211, endPoint y: 107, distance: 73.9
click at [159, 159] on div "Date Delivery Date 08/20/2025 Now 08/20/2025 05:00 PM Now Delivery Day Wednesday" at bounding box center [185, 127] width 105 height 76
click at [186, 154] on div "Date Delivery Date 08/20/2025 Now 08/20/2025 05:00 PM Now Delivery Day Wednesday" at bounding box center [185, 127] width 105 height 76
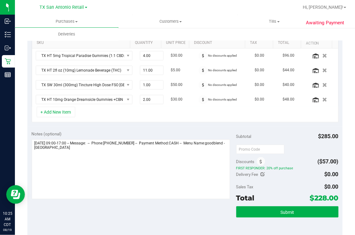
scroll to position [194, 0]
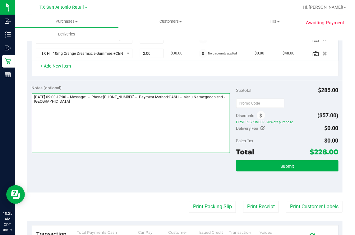
click at [172, 122] on textarea at bounding box center [131, 123] width 198 height 60
click at [157, 114] on textarea at bounding box center [131, 123] width 198 height 60
click at [143, 114] on textarea at bounding box center [131, 123] width 198 height 60
click at [116, 106] on textarea at bounding box center [131, 123] width 198 height 60
drag, startPoint x: 122, startPoint y: 117, endPoint x: 34, endPoint y: 116, distance: 88.7
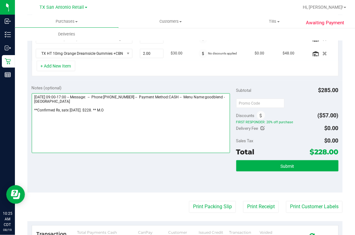
click at [34, 116] on textarea at bounding box center [131, 123] width 198 height 60
click at [137, 118] on textarea at bounding box center [131, 123] width 198 height 60
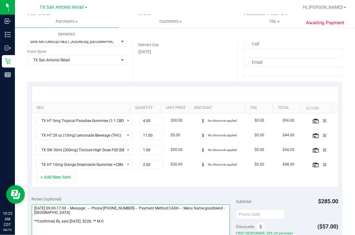
scroll to position [0, 0]
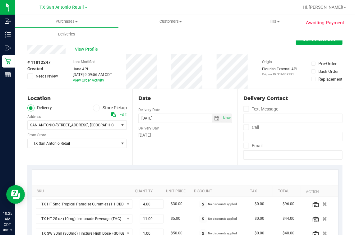
type textarea "Wednesday 08/20/2025 09:00-17:00 -- Message: -- Phone:2106851681 -- Payment Met…"
click at [184, 93] on div "Date Delivery Date 08/20/2025 Now 08/20/2025 05:00 PM Now Delivery Day Wednesday" at bounding box center [185, 127] width 105 height 76
click at [331, 40] on div "Purchases Summary of purchases Fulfillment All purchases Customers All customer…" at bounding box center [192, 28] width 355 height 26
click at [315, 49] on div "View Profile" at bounding box center [184, 49] width 315 height 9
click at [317, 46] on div "View Profile" at bounding box center [184, 49] width 315 height 9
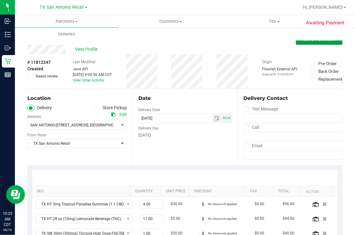
click at [318, 43] on button "Save Purchase" at bounding box center [319, 39] width 47 height 11
click at [250, 49] on div "View Profile" at bounding box center [184, 49] width 315 height 9
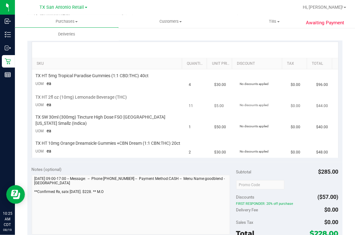
scroll to position [155, 0]
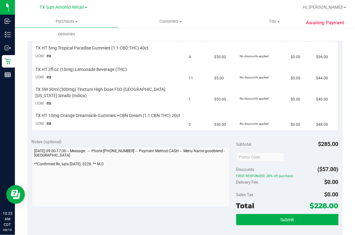
click at [276, 216] on div "Subtotal $285.00 Discounts ($57.00) FIRST RESPONDER: 20% off purchase Delivery …" at bounding box center [287, 190] width 102 height 104
click at [274, 220] on button "Submit" at bounding box center [287, 219] width 102 height 11
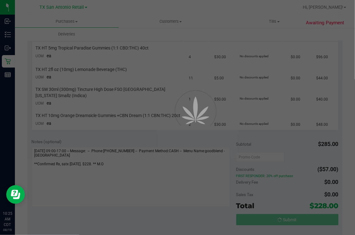
click at [161, 146] on div at bounding box center [177, 117] width 355 height 235
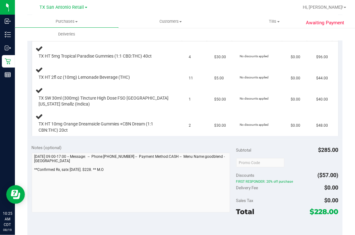
scroll to position [0, 0]
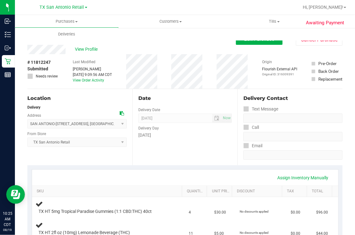
click at [163, 76] on div "# 11812247 Submitted Needs review Last Modified Mindy Ortiz Aug 19, 2025 9:09:5…" at bounding box center [184, 71] width 315 height 35
click at [149, 144] on div "Date Delivery Date 08/20/2025 Now 08/20/2025 07:00 AM Now Delivery Day Wednesday" at bounding box center [185, 127] width 105 height 76
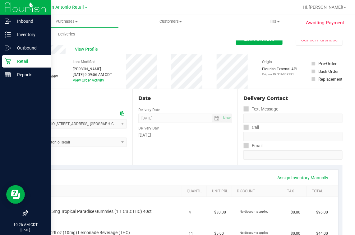
click at [8, 60] on icon at bounding box center [8, 61] width 6 height 6
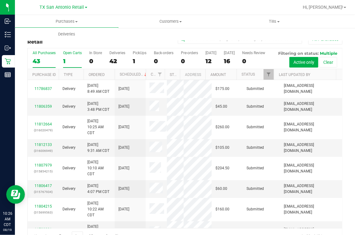
click at [76, 58] on div "1" at bounding box center [72, 61] width 19 height 7
click at [0, 0] on input "Open Carts 1" at bounding box center [0, 0] width 0 height 0
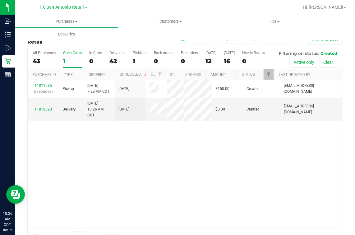
click at [126, 177] on div "11811585 (315966703) Pickup 8/18/2025 7:23 PM CDT 8/20/2025 $150.00 Created abe…" at bounding box center [185, 154] width 315 height 148
click at [49, 111] on link "11812690" at bounding box center [43, 109] width 17 height 4
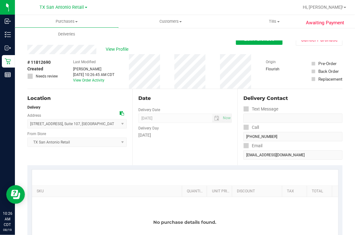
click at [175, 100] on div "Date" at bounding box center [185, 98] width 94 height 7
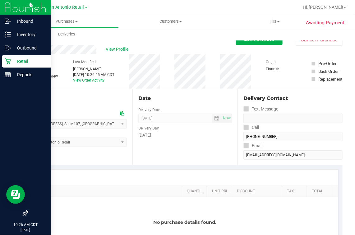
click at [2, 65] on div "Retail" at bounding box center [26, 61] width 49 height 12
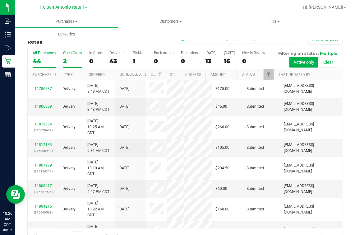
click at [72, 55] on div "Open Carts" at bounding box center [72, 53] width 19 height 4
click at [0, 0] on input "Open Carts 2" at bounding box center [0, 0] width 0 height 0
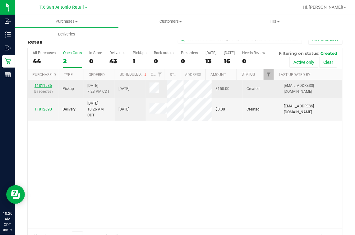
click at [41, 88] on link "11811585" at bounding box center [43, 85] width 17 height 4
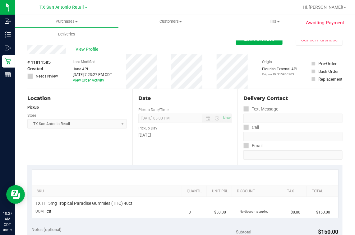
click at [133, 48] on div "View Profile" at bounding box center [131, 49] width 209 height 9
click at [72, 107] on div "Pickup" at bounding box center [77, 108] width 100 height 6
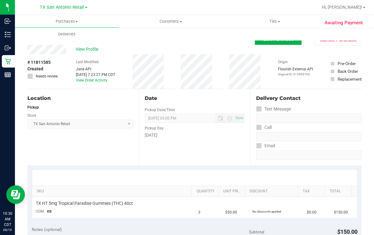
click at [213, 44] on div "Back Edit Purchase Cancel Purchase" at bounding box center [194, 39] width 334 height 11
click at [271, 46] on div "View Profile # 11811585 Created Needs review Last Modified Jane API Aug 18, 202…" at bounding box center [194, 67] width 334 height 44
click at [271, 40] on div "Purchases Summary of purchases Fulfillment All purchases Customers All customer…" at bounding box center [202, 28] width 374 height 26
click at [265, 40] on div "Purchases Summary of purchases Fulfillment All purchases Customers All customer…" at bounding box center [202, 28] width 374 height 26
click at [263, 41] on span "Edit Purchase" at bounding box center [278, 39] width 30 height 6
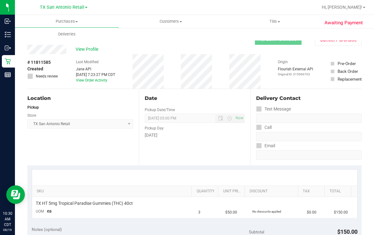
click at [244, 43] on div "Back Edit Purchase Cancel Purchase" at bounding box center [194, 39] width 334 height 11
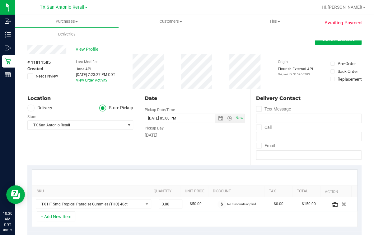
click at [187, 90] on div "Date Pickup Date/Time 08/20/2025 Now 08/20/2025 05:00 PM Now Pickup Day Wednesd…" at bounding box center [194, 127] width 111 height 76
click at [29, 113] on div "Store" at bounding box center [80, 115] width 106 height 9
click at [29, 111] on span at bounding box center [30, 108] width 7 height 7
click at [0, 0] on input "Delivery" at bounding box center [0, 0] width 0 height 0
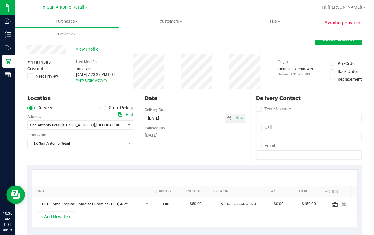
click at [54, 104] on div "Location Delivery Store Pickup Address Edit San Antonio Retail 18720 Stone Oak …" at bounding box center [82, 127] width 111 height 76
click at [147, 96] on div "Date" at bounding box center [195, 98] width 100 height 7
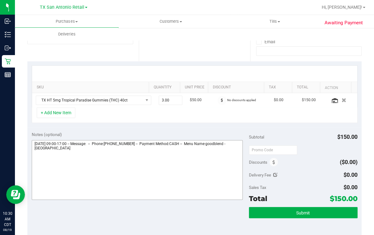
scroll to position [117, 0]
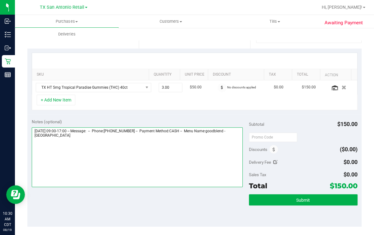
click at [166, 155] on textarea at bounding box center [137, 157] width 211 height 60
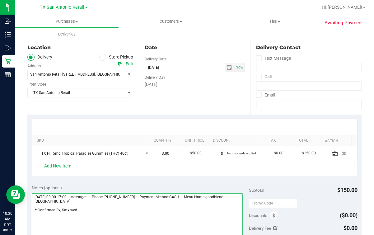
scroll to position [39, 0]
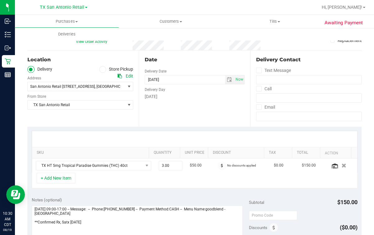
click at [197, 110] on div "Date Delivery Date 08/20/2025 Now 08/20/2025 05:00 PM Now Delivery Day Wednesday" at bounding box center [194, 88] width 111 height 76
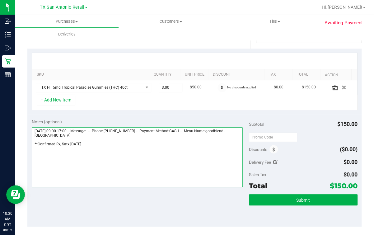
click at [113, 160] on textarea at bounding box center [137, 157] width 211 height 60
click at [85, 147] on textarea at bounding box center [137, 157] width 211 height 60
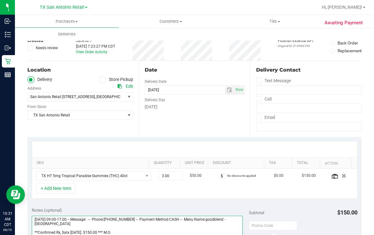
scroll to position [0, 0]
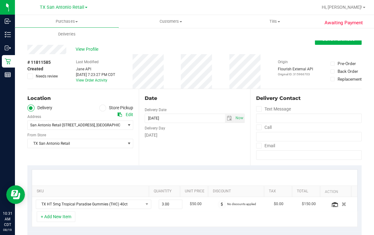
type textarea "Wednesday 08/20/2025 09:00-17:00 -- Message: -- Phone:2102415437 -- Payment Met…"
click at [197, 150] on div "Date Delivery Date 08/20/2025 Now 08/20/2025 05:00 PM Now Delivery Day Wednesday" at bounding box center [194, 127] width 111 height 76
click at [193, 102] on div "Date Delivery Date 08/20/2025 Now 08/20/2025 05:00 PM Now Delivery Day Wednesday" at bounding box center [194, 127] width 111 height 76
click at [211, 95] on div "Date" at bounding box center [195, 98] width 100 height 7
click at [195, 218] on div "+ Add New Item" at bounding box center [195, 219] width 326 height 16
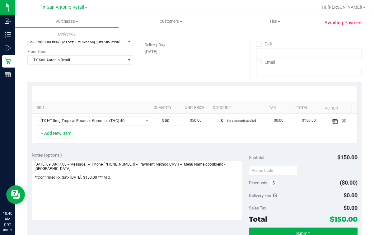
scroll to position [117, 0]
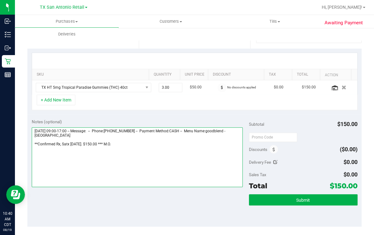
click at [131, 152] on textarea at bounding box center [137, 157] width 211 height 60
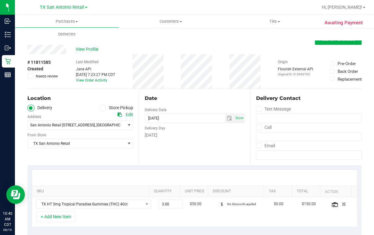
click at [76, 96] on div "Location" at bounding box center [80, 98] width 106 height 7
click at [244, 35] on div "Purchases Summary of purchases Fulfillment All purchases Customers All customer…" at bounding box center [202, 28] width 374 height 26
click at [327, 43] on button "Save Purchase" at bounding box center [338, 39] width 47 height 11
click at [239, 51] on div "View Profile" at bounding box center [194, 49] width 334 height 9
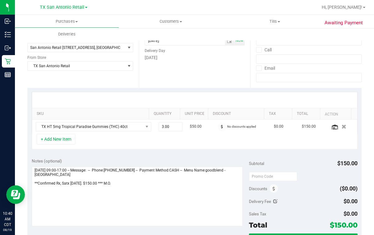
scroll to position [194, 0]
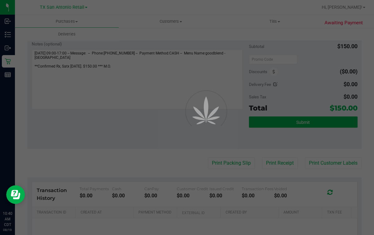
click at [326, 122] on div at bounding box center [187, 117] width 374 height 235
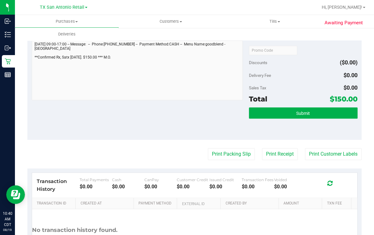
click at [268, 106] on div "Subtotal $150.00 Discounts ($0.00) Delivery Fee $0.00 Sales Tax $0.00 Total $15…" at bounding box center [303, 84] width 109 height 104
click at [269, 111] on button "Submit" at bounding box center [303, 112] width 109 height 11
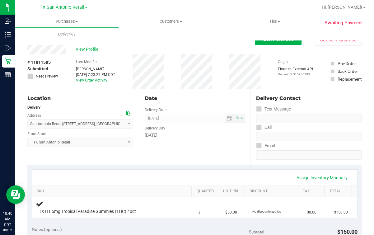
click at [207, 125] on div "Delivery Day" at bounding box center [195, 127] width 100 height 9
click at [91, 46] on div "View Profile" at bounding box center [140, 49] width 227 height 9
click at [80, 49] on span "View Profile" at bounding box center [88, 49] width 25 height 7
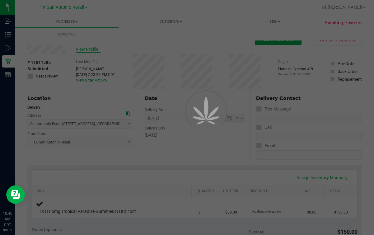
click at [119, 49] on div at bounding box center [187, 117] width 374 height 235
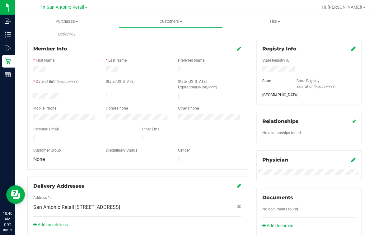
scroll to position [77, 0]
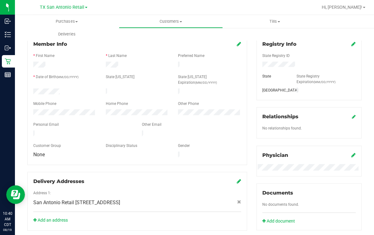
click at [124, 130] on div at bounding box center [83, 133] width 109 height 7
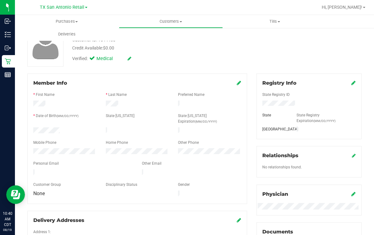
scroll to position [0, 0]
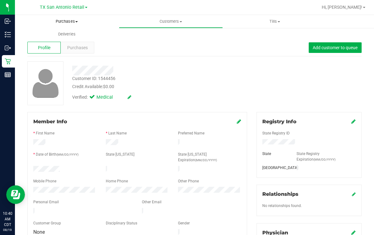
drag, startPoint x: 130, startPoint y: 50, endPoint x: 49, endPoint y: 26, distance: 83.6
click at [130, 50] on div "Profile Purchases Add customer to queue" at bounding box center [194, 47] width 334 height 17
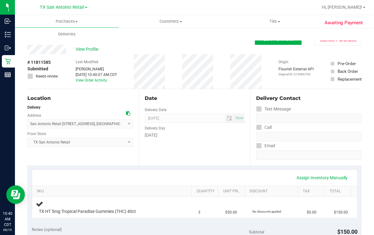
scroll to position [117, 0]
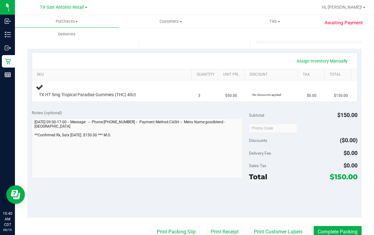
click at [28, 144] on div "Notes (optional) Subtotal $150.00 Discounts ($0.00) Delivery Fee $0.00 Sales Ta…" at bounding box center [194, 161] width 334 height 112
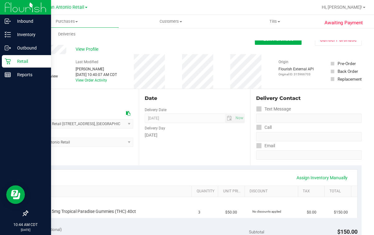
click at [10, 61] on icon at bounding box center [8, 61] width 6 height 6
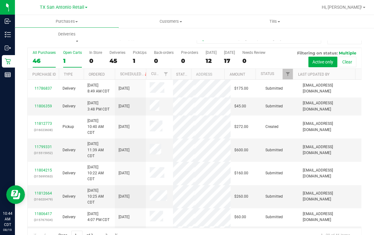
click at [73, 61] on div "1" at bounding box center [72, 60] width 19 height 7
click at [0, 0] on input "Open Carts 1" at bounding box center [0, 0] width 0 height 0
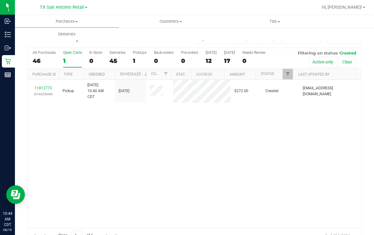
click at [201, 168] on div "11812773 (316023608) Pickup 8/19/2025 10:40 AM CDT 8/22/2025 $272.00 Created ab…" at bounding box center [194, 154] width 333 height 148
click at [111, 42] on h3 "Purchase Summary: TX San Antonio Retail" at bounding box center [82, 39] width 111 height 6
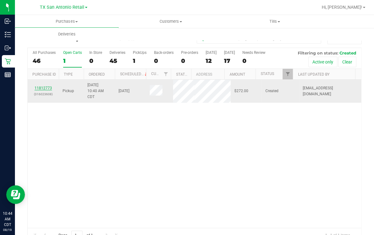
click at [47, 86] on link "11812773" at bounding box center [43, 88] width 17 height 4
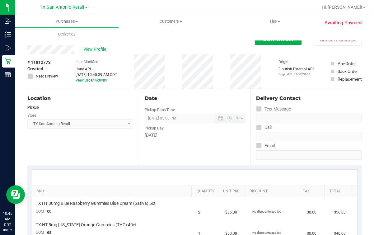
click at [201, 134] on div "Friday" at bounding box center [195, 135] width 100 height 7
click at [122, 40] on div "Purchases Summary of purchases Fulfillment All purchases Customers All customer…" at bounding box center [202, 28] width 374 height 26
click at [176, 81] on div "# 11812773 Created Needs review Last Modified Jane API Aug 19, 2025 10:40:39 AM…" at bounding box center [194, 71] width 334 height 35
click at [135, 88] on div "# 11812773 Created Needs review Last Modified Jane API Aug 19, 2025 10:40:39 AM…" at bounding box center [194, 71] width 334 height 35
click at [212, 146] on div "Date Pickup Date/Time 08/22/2025 Now 08/22/2025 05:00 PM Now Pickup Day Friday" at bounding box center [194, 127] width 111 height 76
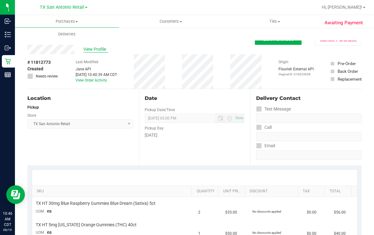
click at [95, 48] on span "View Profile" at bounding box center [95, 49] width 25 height 7
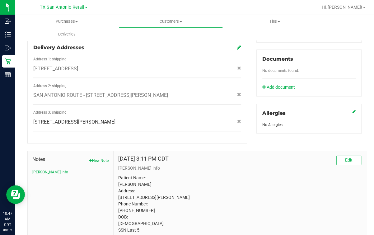
scroll to position [243, 0]
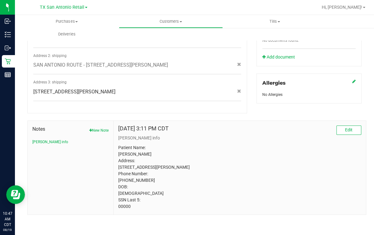
click at [129, 189] on p "Patient Name: Jessica Ann Othon Address: 2011 Glendon Drive San Antonio, TX, 78…" at bounding box center [239, 176] width 243 height 65
click at [119, 210] on div "Mar 17, 2023 3:11 PM CDT Edit CURT info Patient Name: Jessica Ann Othon Address…" at bounding box center [240, 168] width 252 height 94
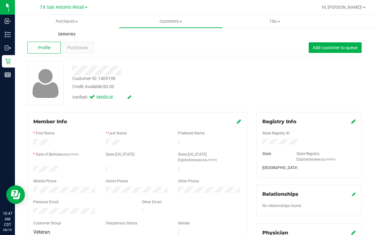
drag, startPoint x: 172, startPoint y: 83, endPoint x: 55, endPoint y: 34, distance: 126.9
click at [172, 82] on div "Customer ID: 1409198 Credit Available: $0.00" at bounding box center [154, 82] width 172 height 15
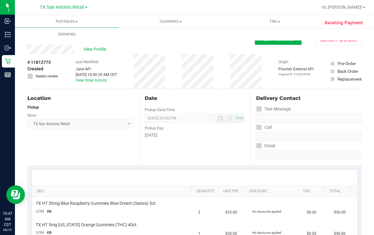
click at [225, 81] on div "# 11812773 Created Needs review Last Modified Jane API Aug 19, 2025 10:40:39 AM…" at bounding box center [194, 71] width 334 height 35
click at [203, 159] on div "Date Pickup Date/Time 08/22/2025 Now 08/22/2025 05:00 PM Now Pickup Day Friday" at bounding box center [194, 127] width 111 height 76
drag, startPoint x: 207, startPoint y: 92, endPoint x: 122, endPoint y: 111, distance: 87.0
click at [207, 92] on div "Date Pickup Date/Time 08/22/2025 Now 08/22/2025 05:00 PM Now Pickup Day Friday" at bounding box center [194, 127] width 111 height 76
click at [98, 93] on div "Location Pickup Store TX San Antonio Retail Select Store Bonita Springs WC Boyn…" at bounding box center [82, 127] width 111 height 76
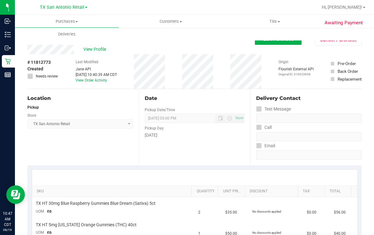
click at [130, 113] on div "Store" at bounding box center [80, 114] width 106 height 9
click at [104, 110] on div "Pickup" at bounding box center [80, 108] width 106 height 6
click at [264, 45] on div "Edit Purchase Cancel Purchase" at bounding box center [308, 40] width 107 height 12
click at [263, 41] on span "Edit Purchase" at bounding box center [278, 39] width 30 height 6
click at [169, 43] on div "Back Edit Purchase Cancel Purchase" at bounding box center [194, 39] width 334 height 11
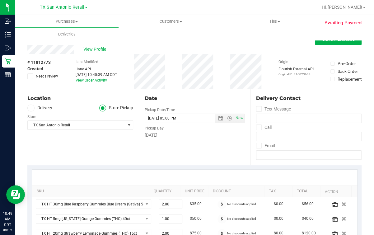
click at [183, 100] on div "Date" at bounding box center [195, 98] width 100 height 7
click at [180, 82] on div "# 11812773 Created Needs review Last Modified Jane API Aug 19, 2025 10:40:39 AM…" at bounding box center [194, 71] width 334 height 35
click at [61, 98] on div "Location" at bounding box center [80, 98] width 106 height 7
click at [35, 110] on label "Delivery" at bounding box center [39, 108] width 25 height 7
click at [0, 0] on input "Delivery" at bounding box center [0, 0] width 0 height 0
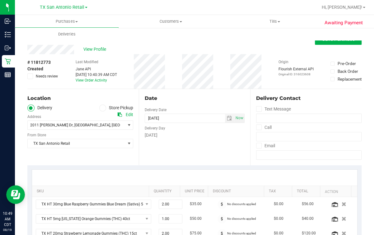
click at [66, 97] on div "Location" at bounding box center [80, 98] width 106 height 7
click at [222, 77] on div "# 11812773 Created Needs review Last Modified Jane API Aug 19, 2025 10:40:39 AM…" at bounding box center [194, 71] width 334 height 35
click at [179, 87] on div "# 11812773 Created Needs review Last Modified Jane API Aug 19, 2025 10:40:39 AM…" at bounding box center [194, 71] width 334 height 35
click at [200, 95] on div "Date" at bounding box center [195, 98] width 100 height 7
click at [86, 157] on div "Location Delivery Store Pickup Address Edit 2011 Glendon Dr , San Antonio , TX …" at bounding box center [82, 127] width 111 height 76
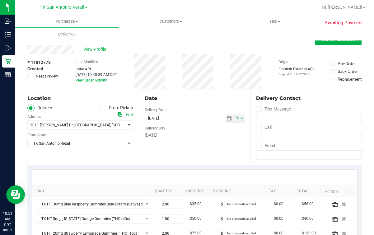
click at [90, 155] on div "Location Delivery Store Pickup Address Edit 2011 Glendon Dr , San Antonio , TX …" at bounding box center [82, 127] width 111 height 76
click at [110, 124] on span ", TX" at bounding box center [128, 125] width 37 height 4
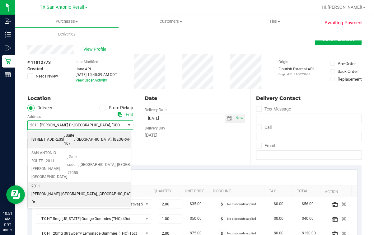
click at [72, 139] on span ", Suite 107" at bounding box center [69, 140] width 10 height 16
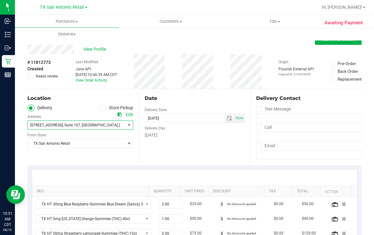
click at [234, 154] on div "Date Delivery Date 08/22/2025 Now 08/22/2025 05:00 PM Now Delivery Day Friday" at bounding box center [194, 127] width 111 height 76
click at [192, 104] on div "Date Delivery Date 08/22/2025 Now 08/22/2025 05:00 PM Now Delivery Day Friday" at bounding box center [194, 127] width 111 height 76
click at [179, 166] on div "SKU Quantity Unit Price Discount Tax Total Action TX HT 30mg Blue Raspberry Gum…" at bounding box center [194, 220] width 334 height 110
click at [193, 91] on div "Date Delivery Date 08/22/2025 Now 08/22/2025 05:00 PM Now Delivery Day Friday" at bounding box center [194, 127] width 111 height 76
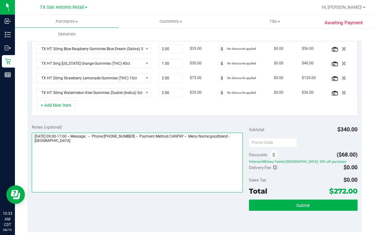
click at [121, 162] on textarea at bounding box center [137, 163] width 211 height 60
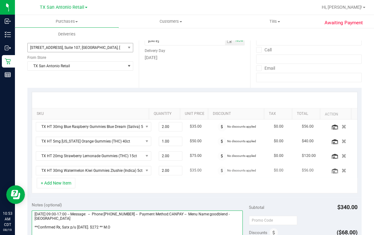
scroll to position [0, 0]
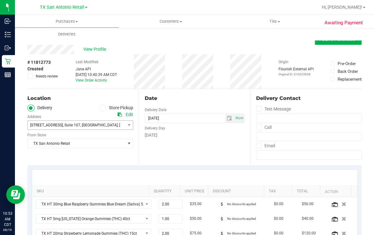
type textarea "Friday 08/22/2025 09:00-17:00 -- Message: -- Phone:5127849503 -- Payment Method…"
click at [203, 92] on div "Date Delivery Date 08/22/2025 Now 08/22/2025 05:00 PM Now Delivery Day Friday" at bounding box center [194, 127] width 111 height 76
click at [337, 42] on button "Save Purchase" at bounding box center [338, 39] width 47 height 11
click at [231, 41] on div "Back Save Purchase" at bounding box center [194, 39] width 334 height 11
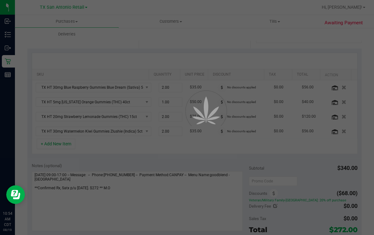
scroll to position [272, 0]
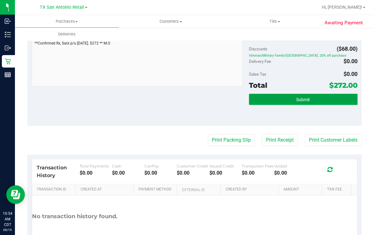
click at [317, 98] on button "Submit" at bounding box center [303, 99] width 109 height 11
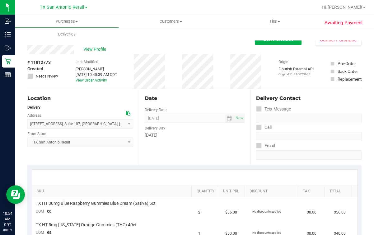
click at [198, 133] on div "Friday" at bounding box center [195, 135] width 100 height 7
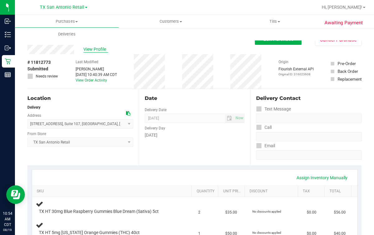
click at [97, 47] on span "View Profile" at bounding box center [95, 49] width 25 height 7
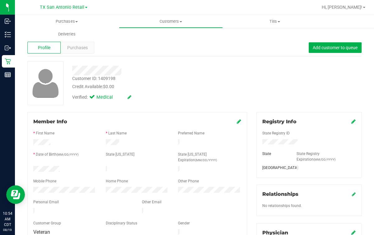
click at [207, 96] on div "Verified: Medical" at bounding box center [154, 97] width 172 height 14
click at [134, 46] on div "Profile Purchases Add customer to queue" at bounding box center [194, 47] width 334 height 17
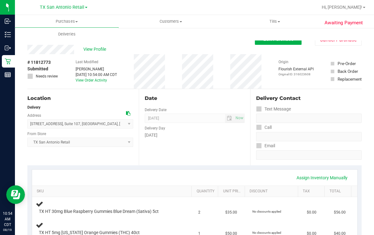
click at [184, 102] on div "Date Delivery Date 08/22/2025 Now 08/22/2025 07:00 AM Now Delivery Day Friday" at bounding box center [194, 127] width 111 height 76
click at [285, 44] on button "Edit Purchase" at bounding box center [278, 39] width 47 height 11
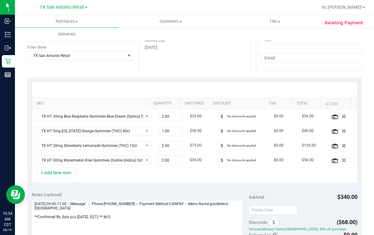
scroll to position [117, 0]
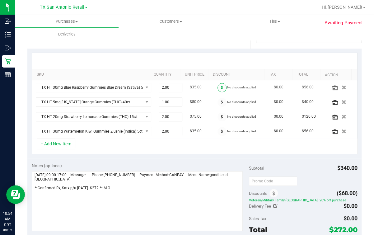
click at [217, 88] on span at bounding box center [221, 87] width 9 height 9
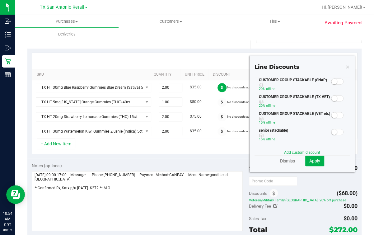
click at [217, 87] on span at bounding box center [221, 87] width 9 height 9
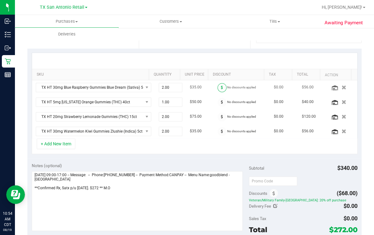
click at [221, 87] on icon at bounding box center [222, 88] width 2 height 4
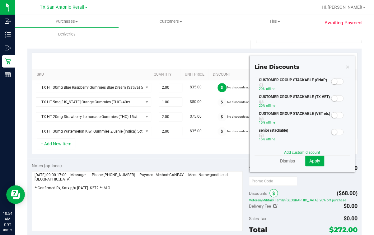
click at [273, 191] on icon at bounding box center [274, 193] width 2 height 4
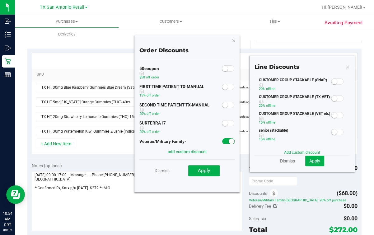
click at [222, 139] on span at bounding box center [228, 141] width 12 height 6
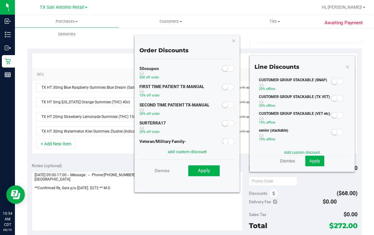
click at [207, 165] on save-button "Apply" at bounding box center [199, 171] width 41 height 12
click at [206, 170] on span "Apply" at bounding box center [204, 171] width 12 height 6
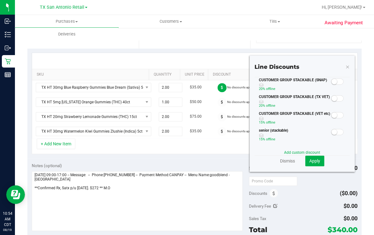
click at [331, 102] on div at bounding box center [337, 98] width 13 height 8
click at [331, 101] on small at bounding box center [334, 99] width 6 height 6
drag, startPoint x: 310, startPoint y: 159, endPoint x: 302, endPoint y: 152, distance: 10.4
click at [310, 159] on span "Apply" at bounding box center [314, 160] width 11 height 5
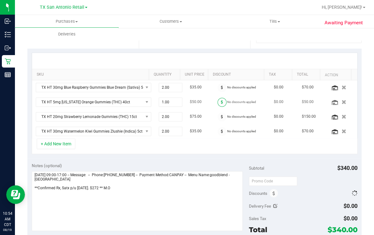
click at [221, 101] on icon at bounding box center [222, 102] width 2 height 4
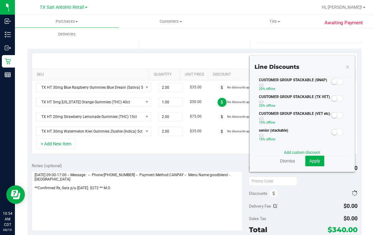
click at [331, 102] on div at bounding box center [337, 98] width 13 height 8
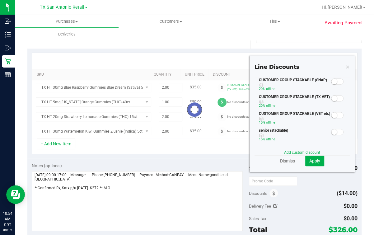
click at [331, 101] on small at bounding box center [334, 99] width 6 height 6
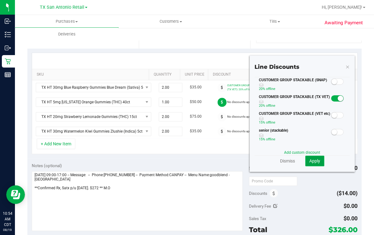
click at [309, 161] on span "Apply" at bounding box center [314, 160] width 11 height 5
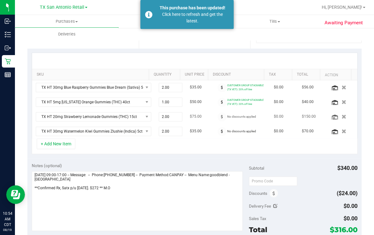
click at [214, 110] on td "No discounts applied" at bounding box center [242, 117] width 56 height 15
click at [217, 112] on span at bounding box center [221, 116] width 9 height 9
click at [221, 117] on icon at bounding box center [222, 117] width 2 height 4
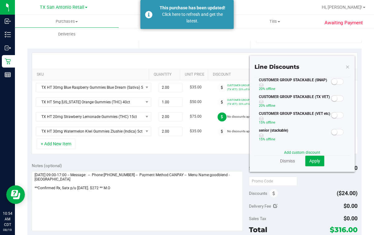
click at [331, 101] on span at bounding box center [337, 98] width 12 height 6
click at [309, 160] on span "Apply" at bounding box center [314, 160] width 11 height 5
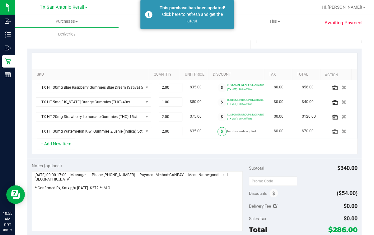
click at [217, 131] on span at bounding box center [221, 131] width 9 height 9
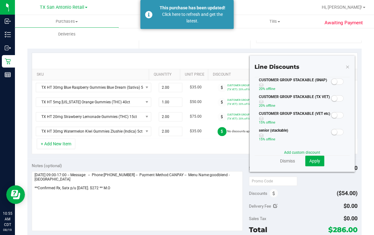
click at [331, 101] on span at bounding box center [337, 98] width 12 height 6
click at [309, 158] on span "Apply" at bounding box center [314, 160] width 11 height 5
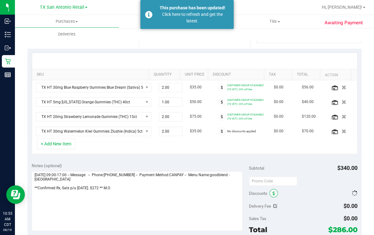
click at [273, 191] on icon at bounding box center [274, 193] width 2 height 4
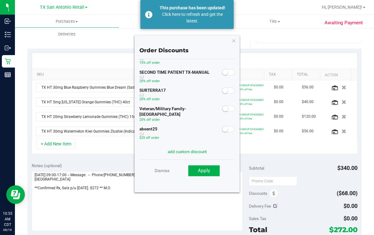
scroll to position [0, 0]
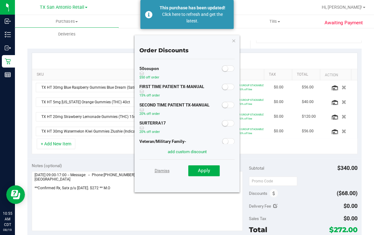
click at [160, 173] on link "Dismiss" at bounding box center [162, 170] width 15 height 11
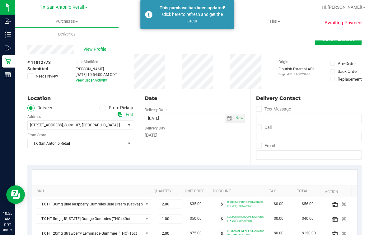
drag, startPoint x: 330, startPoint y: 48, endPoint x: 333, endPoint y: 45, distance: 4.2
click at [331, 47] on div "View Profile" at bounding box center [194, 49] width 334 height 9
click at [333, 45] on div "View Profile" at bounding box center [194, 49] width 334 height 9
click at [332, 44] on button "Save Purchase" at bounding box center [338, 39] width 47 height 11
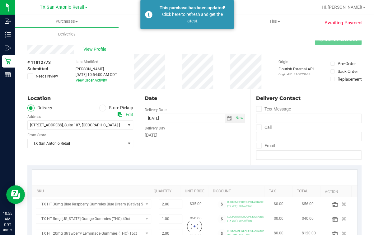
click at [239, 44] on div "Back Save Purchase" at bounding box center [194, 39] width 334 height 11
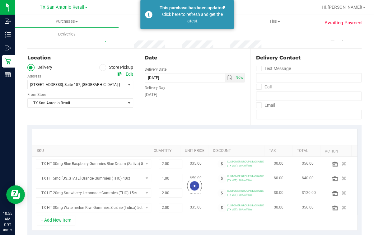
scroll to position [117, 0]
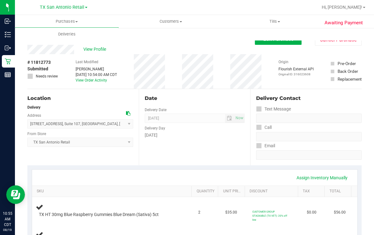
click at [280, 40] on div "Purchases Summary of purchases Fulfillment All purchases Customers All customer…" at bounding box center [202, 28] width 374 height 26
click at [278, 42] on button "Edit Purchase" at bounding box center [278, 39] width 47 height 11
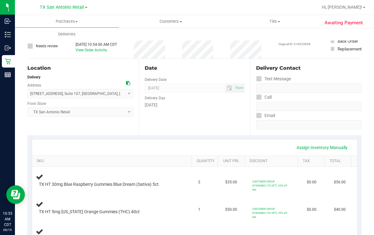
scroll to position [77, 0]
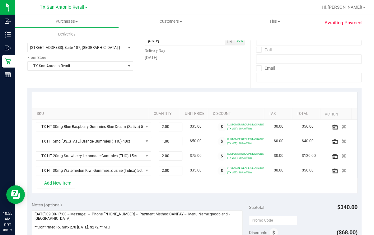
scroll to position [155, 0]
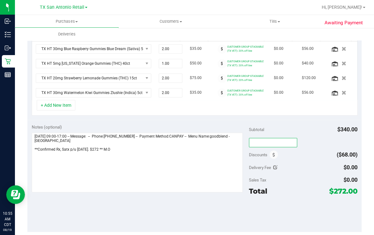
click at [262, 138] on input "text" at bounding box center [273, 142] width 48 height 9
type input "TXAIQ10"
click at [311, 143] on div "TXAIQ10" at bounding box center [303, 142] width 109 height 11
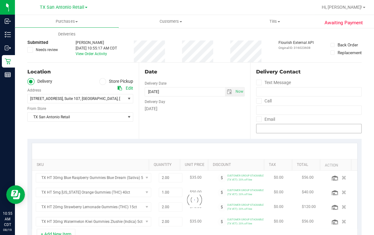
scroll to position [0, 0]
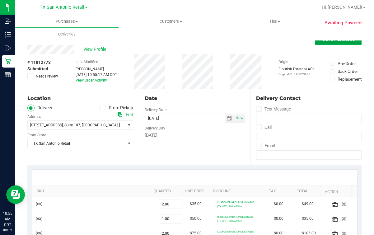
click at [334, 43] on button "Save Purchase" at bounding box center [338, 39] width 47 height 11
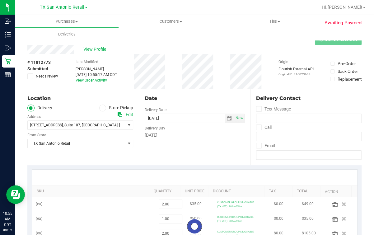
click at [265, 51] on div "View Profile" at bounding box center [194, 49] width 334 height 9
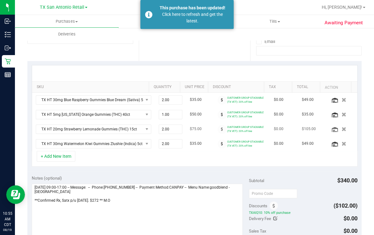
scroll to position [117, 0]
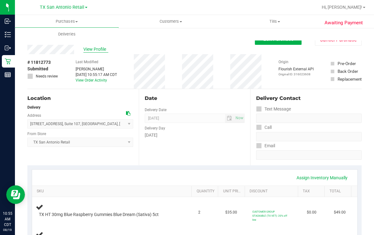
click at [88, 51] on span "View Profile" at bounding box center [95, 49] width 25 height 7
click at [84, 99] on div "Location" at bounding box center [80, 98] width 106 height 7
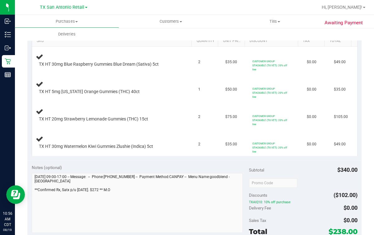
scroll to position [194, 0]
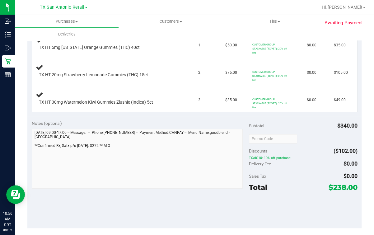
click at [30, 156] on div "Notes (optional) Subtotal $340.00 Discounts ($102.00) TXAIQ10: 10% off purchase…" at bounding box center [194, 172] width 334 height 112
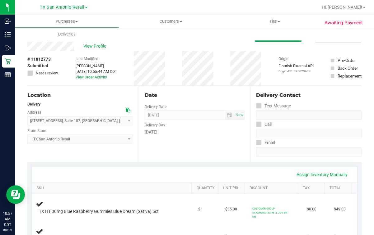
scroll to position [0, 0]
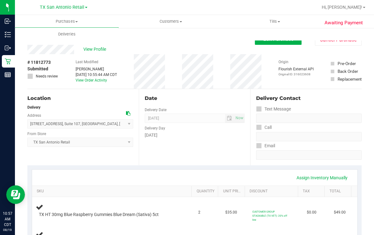
click at [186, 108] on div "Date Delivery Date 08/22/2025 Now 08/22/2025 07:00 AM Now Delivery Day Friday" at bounding box center [194, 127] width 111 height 76
click at [210, 101] on div "Date" at bounding box center [195, 98] width 100 height 7
click at [210, 100] on div "Date" at bounding box center [195, 98] width 100 height 7
click at [211, 92] on div "Date Delivery Date 08/22/2025 Now 08/22/2025 07:00 AM Now Delivery Day Friday" at bounding box center [194, 127] width 111 height 76
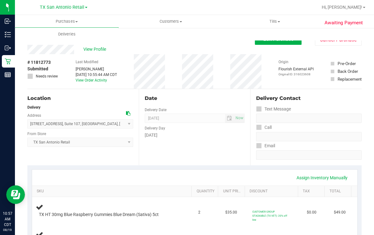
click at [208, 92] on div "Date Delivery Date 08/22/2025 Now 08/22/2025 07:00 AM Now Delivery Day Friday" at bounding box center [194, 127] width 111 height 76
click at [178, 82] on div "# 11812773 Submitted Needs review Last Modified Mindy Ortiz Aug 19, 2025 10:55:…" at bounding box center [194, 71] width 334 height 35
click at [181, 83] on div "# 11812773 Submitted Needs review Last Modified Mindy Ortiz Aug 19, 2025 10:55:…" at bounding box center [194, 71] width 334 height 35
drag, startPoint x: 151, startPoint y: 44, endPoint x: 217, endPoint y: 73, distance: 72.9
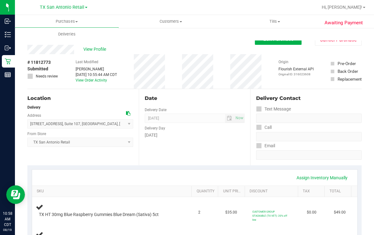
click at [150, 44] on div "Back Edit Purchase Cancel Purchase" at bounding box center [194, 39] width 334 height 11
click at [149, 159] on div "Date Delivery Date 08/22/2025 Now 08/22/2025 07:00 AM Now Delivery Day Friday" at bounding box center [194, 127] width 111 height 76
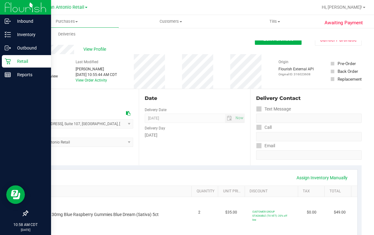
click at [20, 61] on p "Retail" at bounding box center [29, 61] width 37 height 7
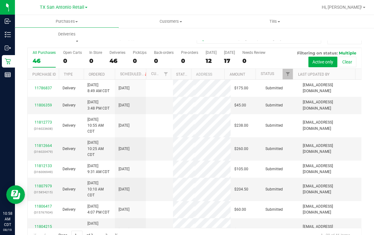
click at [148, 36] on div "Purchases Summary of purchases Fulfillment All purchases Customers All customer…" at bounding box center [202, 28] width 374 height 26
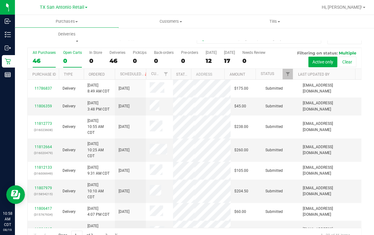
click at [74, 62] on div "0" at bounding box center [72, 60] width 19 height 7
click at [0, 0] on input "Open Carts 0" at bounding box center [0, 0] width 0 height 0
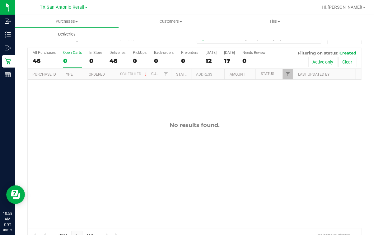
click at [66, 38] on uib-tab-heading "Deliveries" at bounding box center [67, 34] width 104 height 13
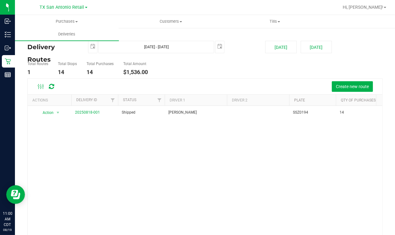
click at [249, 68] on ul "Total Routes 1 Total Stops 14 Total Purchases 14 Total Amount $1,536.00" at bounding box center [143, 69] width 235 height 20
click at [233, 165] on div "Action Action View Delivery 20250818-001 Shipped Lindsey Sherman SSZ0194 14 $1,…" at bounding box center [205, 180] width 354 height 148
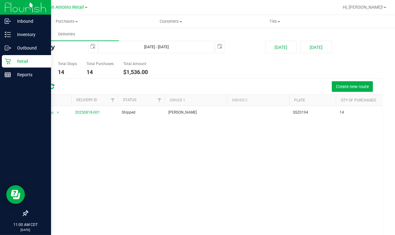
click at [6, 59] on icon at bounding box center [8, 61] width 6 height 6
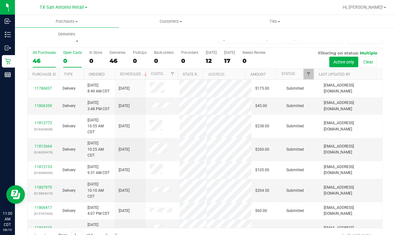
click at [70, 57] on div "0" at bounding box center [72, 60] width 19 height 7
click at [0, 0] on input "Open Carts 0" at bounding box center [0, 0] width 0 height 0
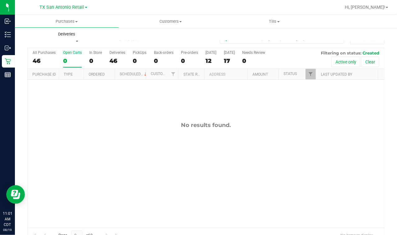
click at [66, 36] on span "Deliveries" at bounding box center [67, 34] width 34 height 6
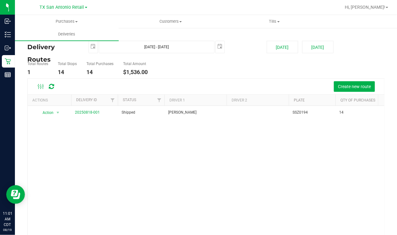
click at [86, 153] on div "Action Action View Delivery 20250818-001 Shipped Lindsey Sherman SSZ0194 14 $1,…" at bounding box center [206, 180] width 357 height 148
click at [89, 99] on link "Delivery ID" at bounding box center [86, 100] width 21 height 4
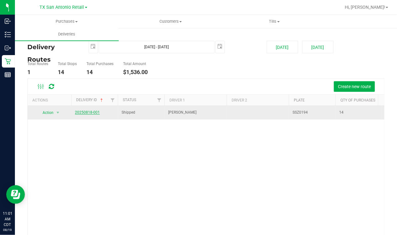
click at [95, 110] on link "20250818-001" at bounding box center [87, 112] width 25 height 4
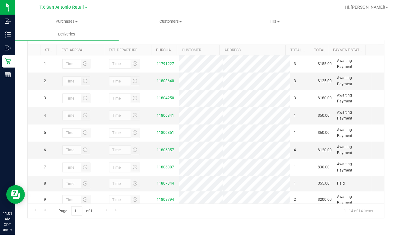
click at [254, 227] on section "All Delivery Routes Delivery Route ID 20250818-001 Delivery Date 08/19/2025 App…" at bounding box center [205, 80] width 357 height 297
click at [331, 11] on div at bounding box center [226, 7] width 230 height 12
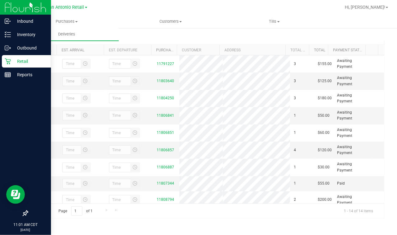
click at [10, 62] on icon at bounding box center [8, 61] width 6 height 6
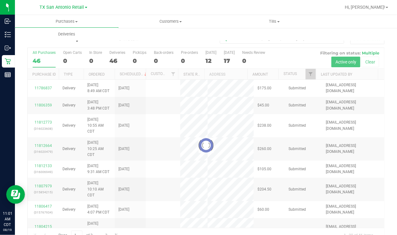
click at [248, 10] on div at bounding box center [226, 7] width 230 height 12
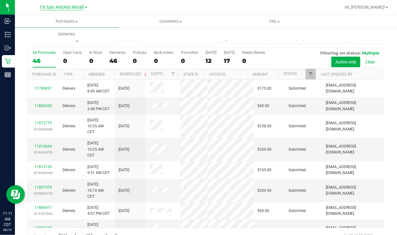
click at [56, 8] on span "TX San Antonio Retail" at bounding box center [62, 8] width 44 height 6
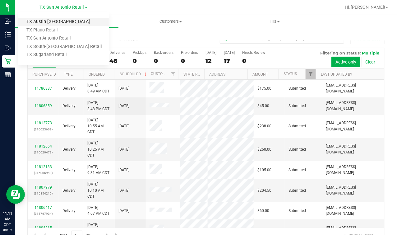
click at [54, 20] on link "TX Austin DC" at bounding box center [63, 22] width 91 height 8
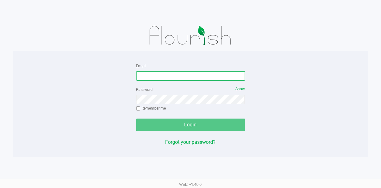
click at [191, 75] on input "Email" at bounding box center [190, 75] width 109 height 9
type input "[EMAIL_ADDRESS][DOMAIN_NAME]"
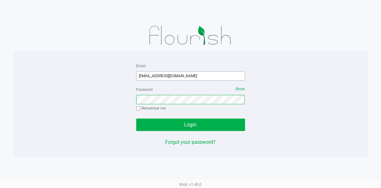
click at [136, 119] on button "Login" at bounding box center [190, 125] width 109 height 12
